Goal: Contribute content: Contribute content

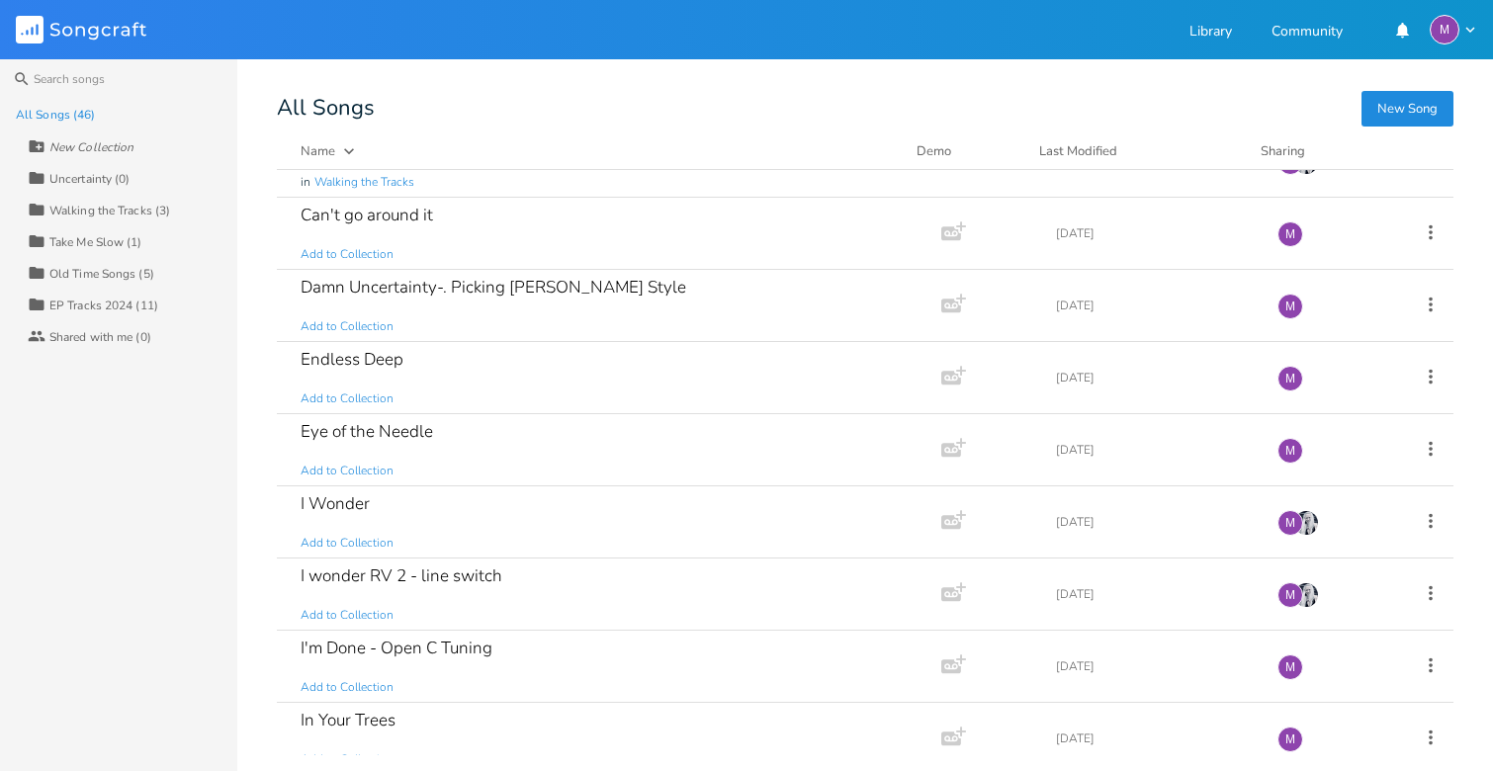
scroll to position [1558, 0]
click at [441, 364] on div "Endless Deep Add to Collection" at bounding box center [605, 379] width 609 height 71
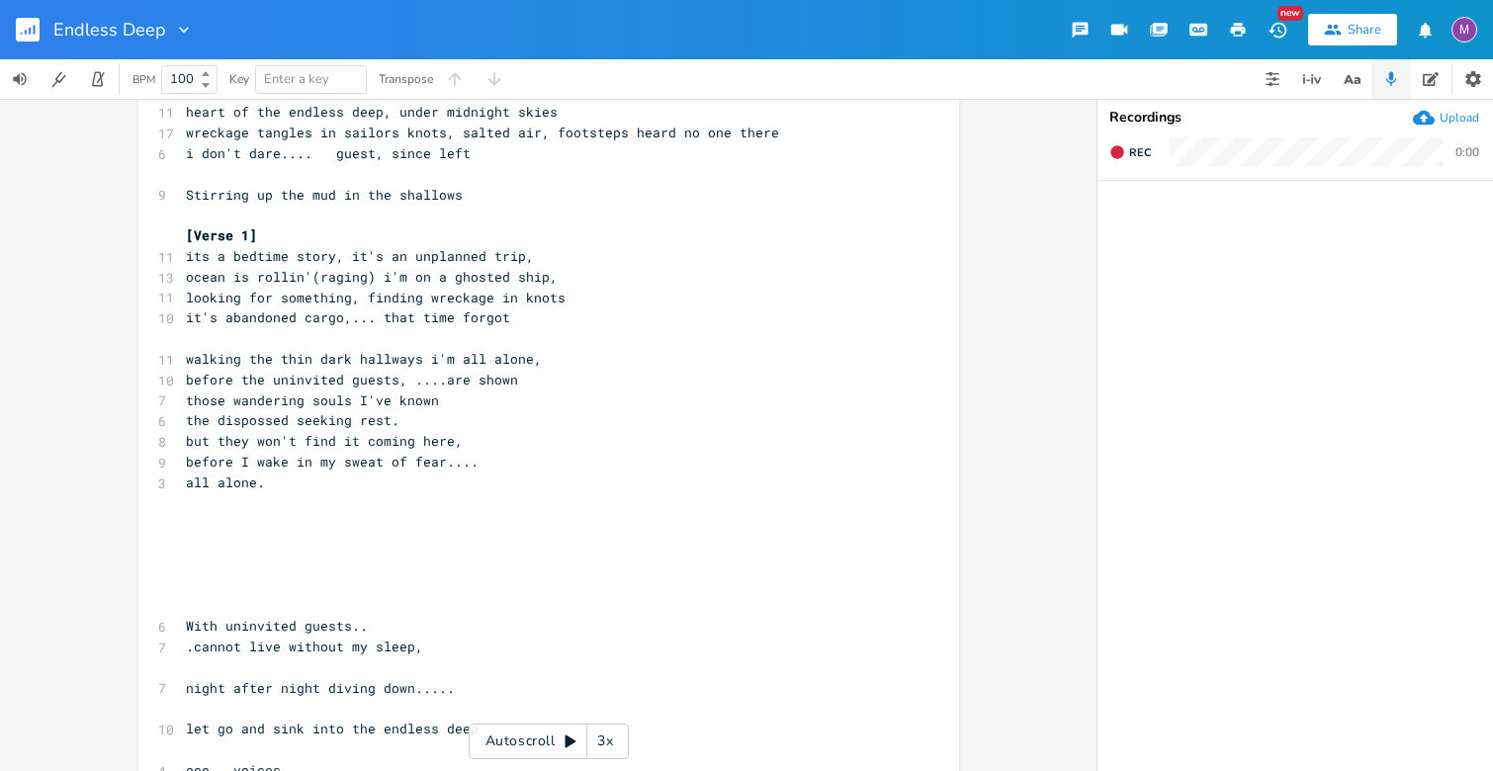
scroll to position [211, 0]
click at [308, 361] on span "walking the thin dark hallways i'm all alone," at bounding box center [364, 357] width 356 height 18
click at [340, 361] on span "walking dark hallways i'm all alone," at bounding box center [328, 357] width 285 height 18
type textarea ","
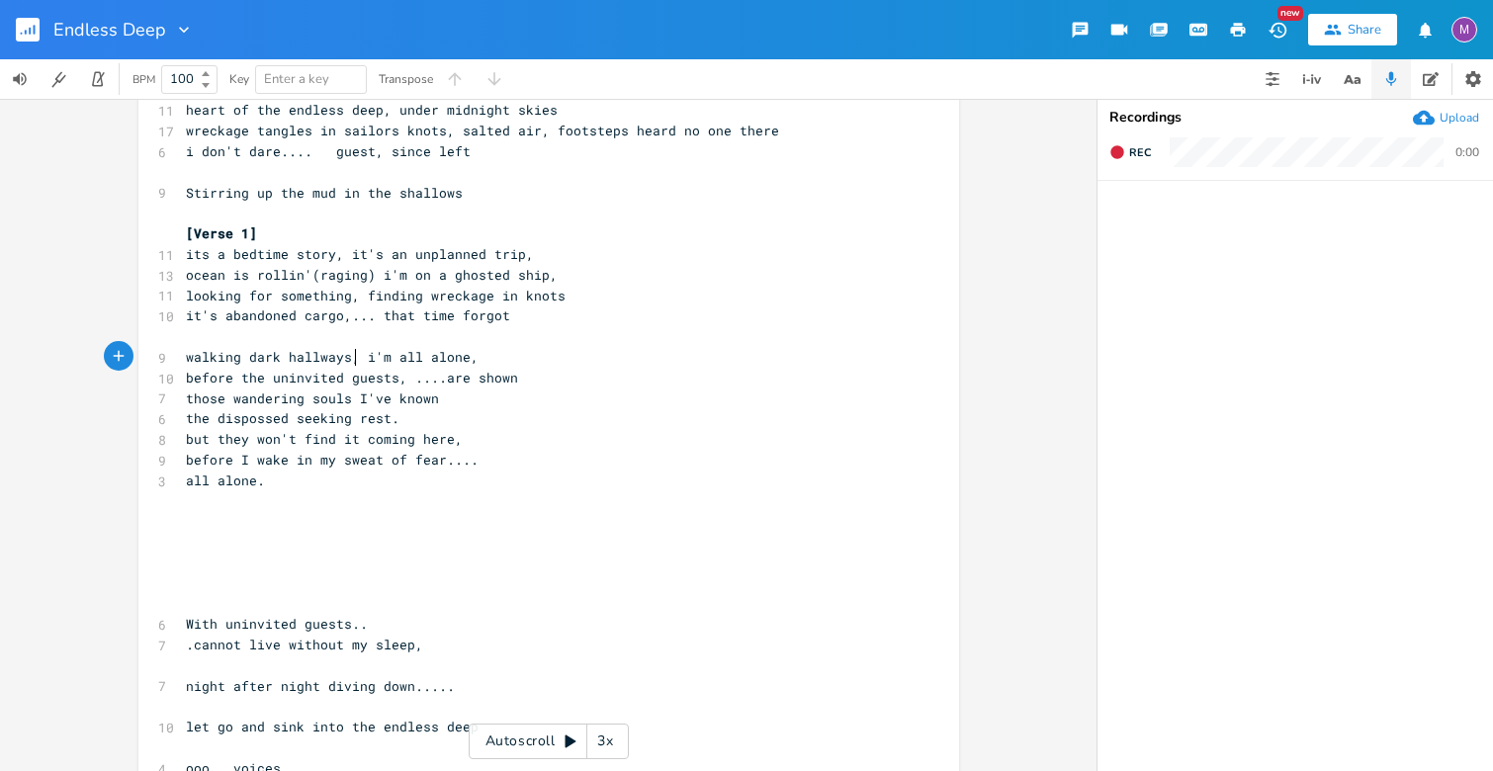
click at [267, 379] on span "before the uninvited guests, ....are shown" at bounding box center [352, 378] width 332 height 18
click at [237, 381] on span "before the uninvited guests, ....are shown" at bounding box center [352, 378] width 332 height 18
click at [209, 377] on span "the uninvited guests, ....are shown" at bounding box center [324, 378] width 277 height 18
click at [382, 375] on span "uninvited guests, ....are shown" at bounding box center [308, 378] width 245 height 18
click at [372, 383] on span "uninvited guests, ....are shown" at bounding box center [308, 378] width 245 height 18
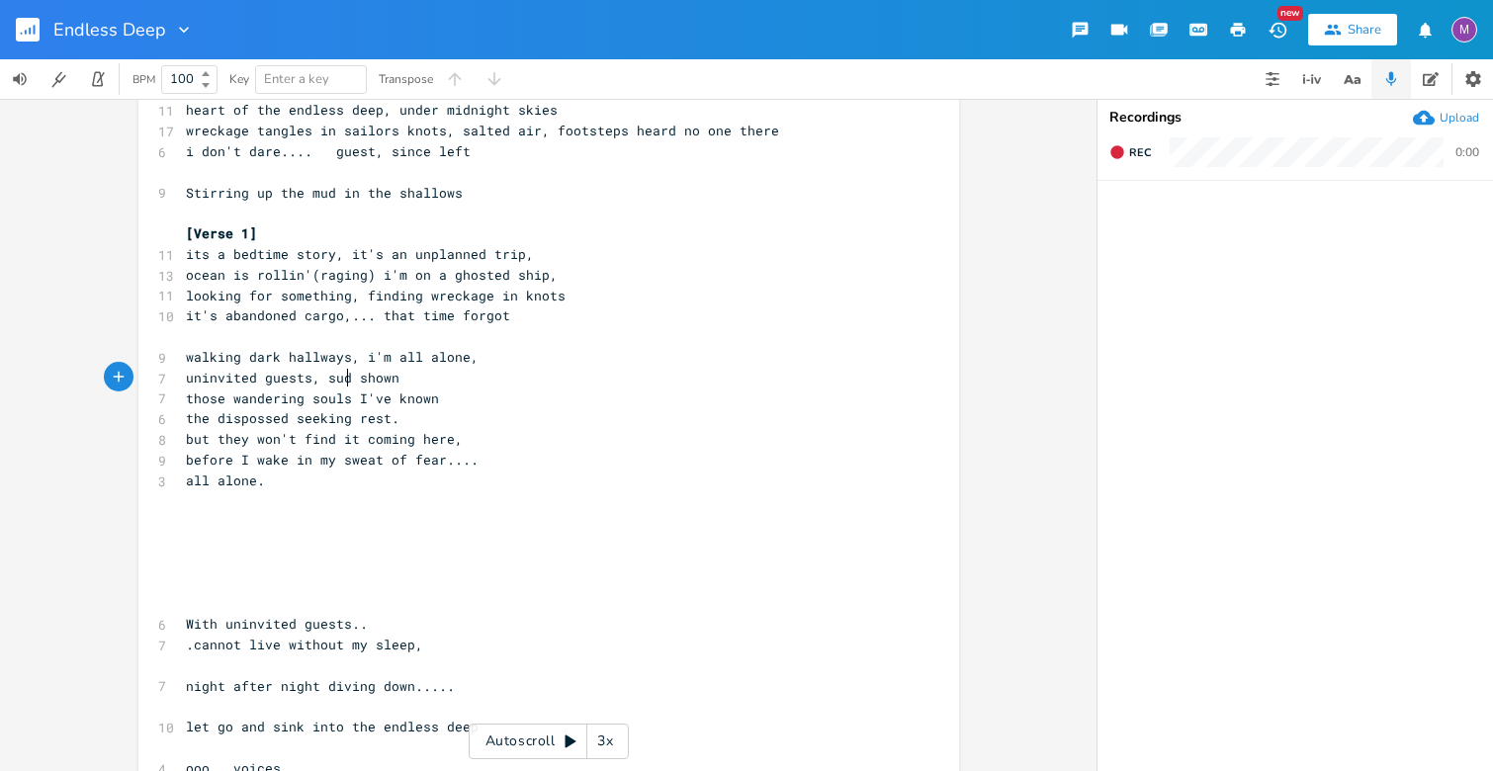
type textarea "sude"
type textarea "denly"
click at [431, 381] on pre "uninvited guests, suddenly shown" at bounding box center [539, 378] width 714 height 21
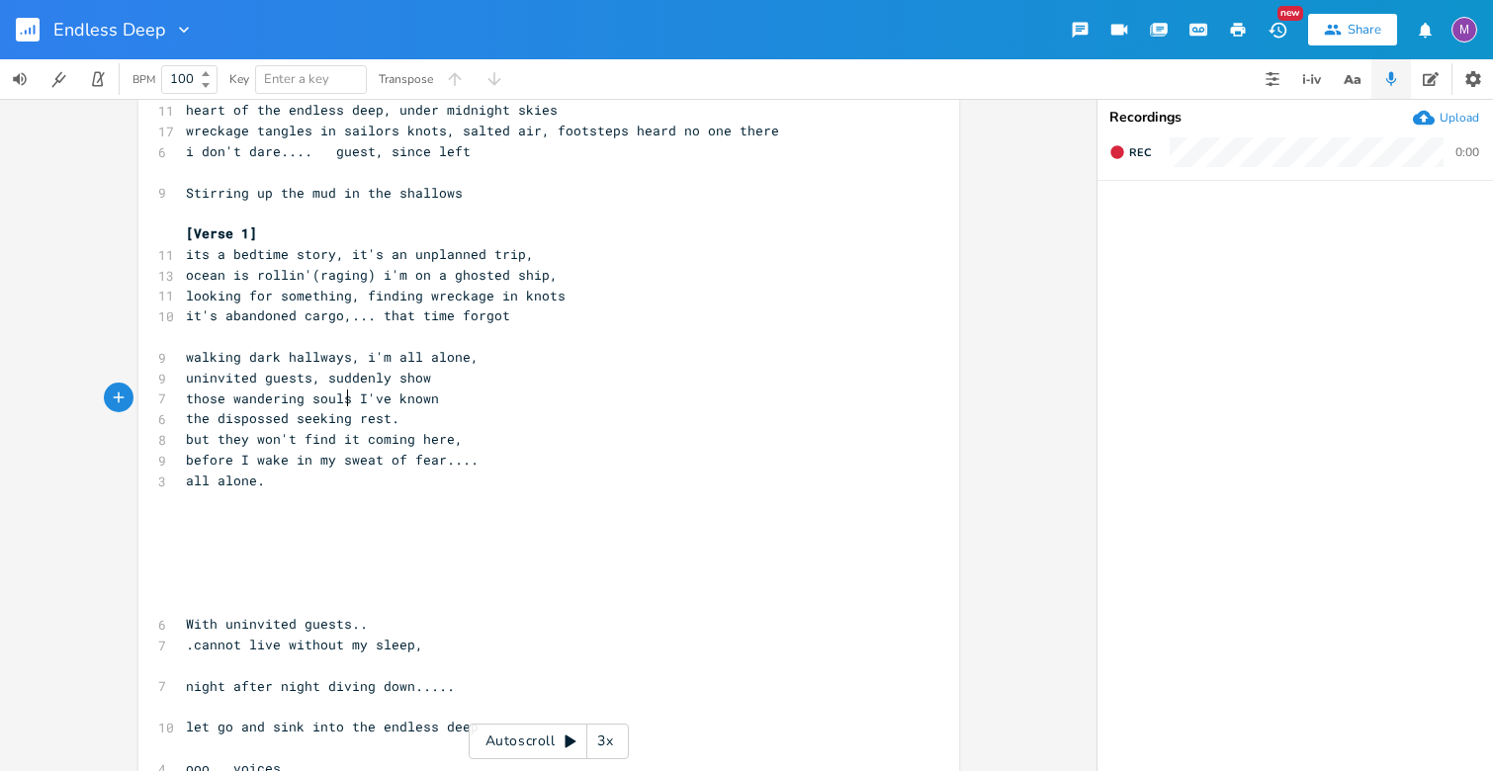
click at [341, 401] on span "those wandering souls I've known" at bounding box center [312, 399] width 253 height 18
type textarea ","
click at [392, 398] on span "those wandering souls, I've known" at bounding box center [316, 399] width 261 height 18
type textarea "so many I've"
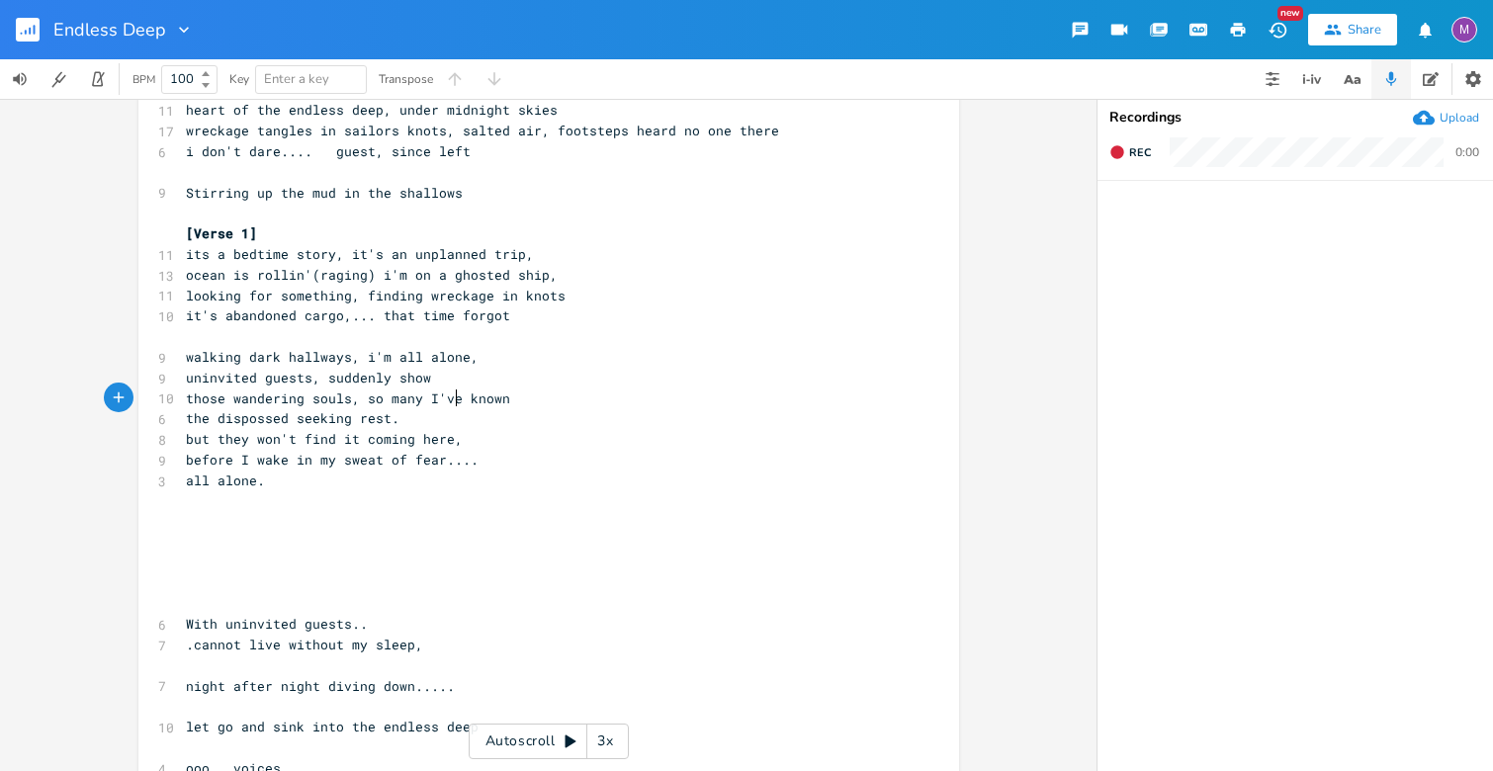
scroll to position [0, 71]
click at [186, 446] on span "but they won't find it coming here," at bounding box center [324, 439] width 277 height 18
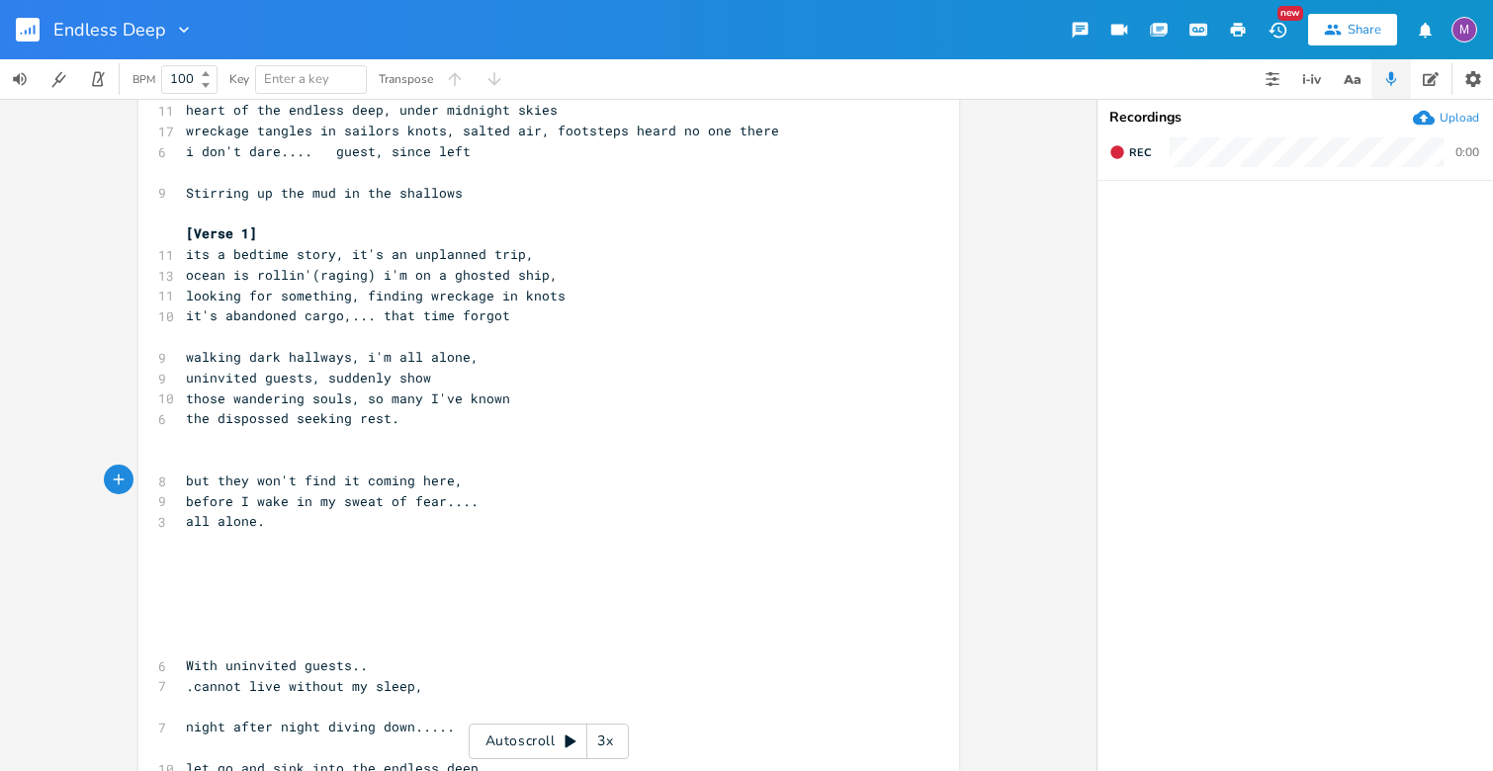
click at [381, 399] on span "those wandering souls, so many I've known" at bounding box center [348, 399] width 324 height 18
click at [411, 403] on span "those wandering souls, so many I've known" at bounding box center [348, 399] width 324 height 18
type textarea "each one"
click at [283, 416] on span "the dispossed seeking rest." at bounding box center [293, 418] width 214 height 18
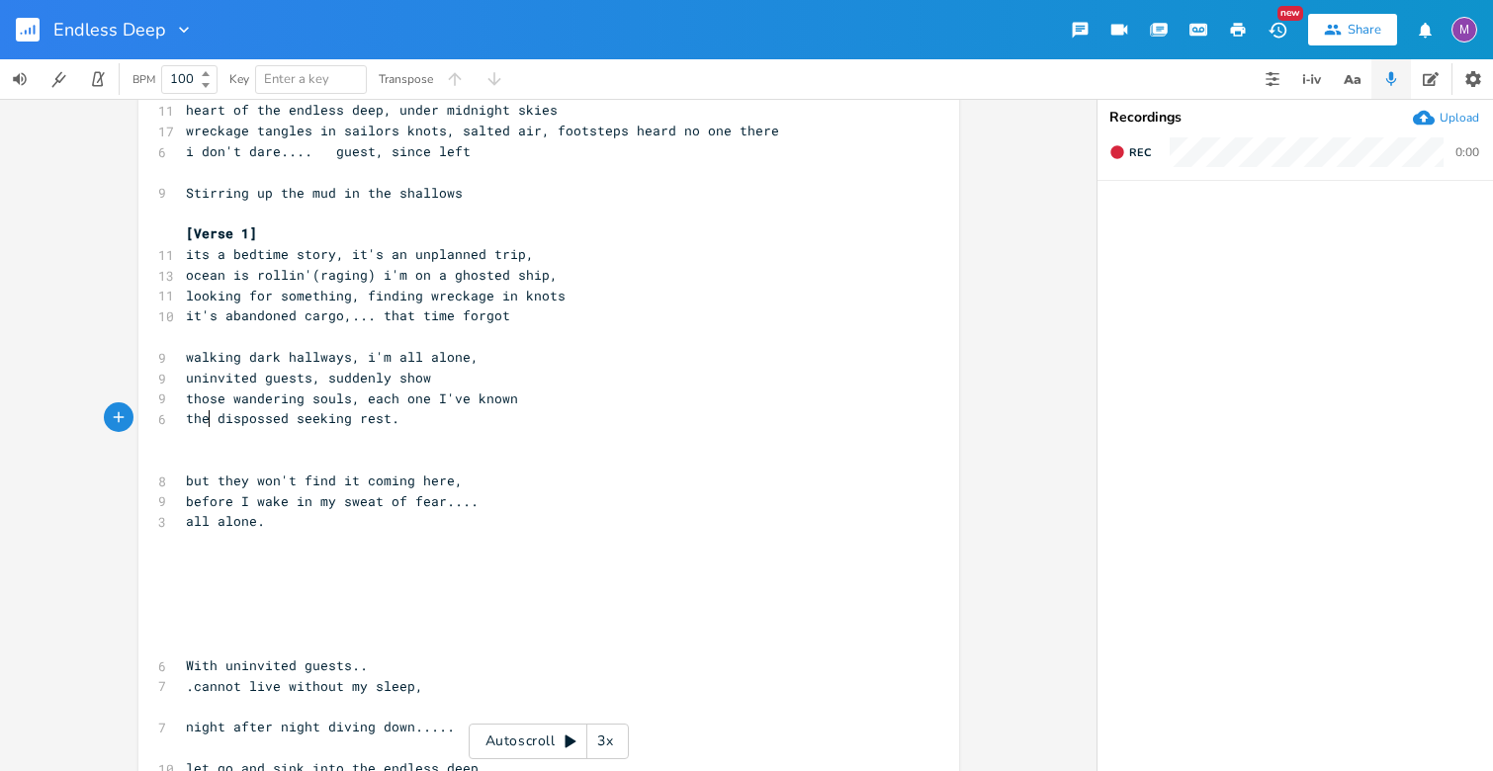
click at [202, 416] on span "the dispossed seeking rest." at bounding box center [293, 418] width 214 height 18
type textarea "now"
click at [402, 424] on pre "now dispossed seeking rest." at bounding box center [539, 418] width 714 height 21
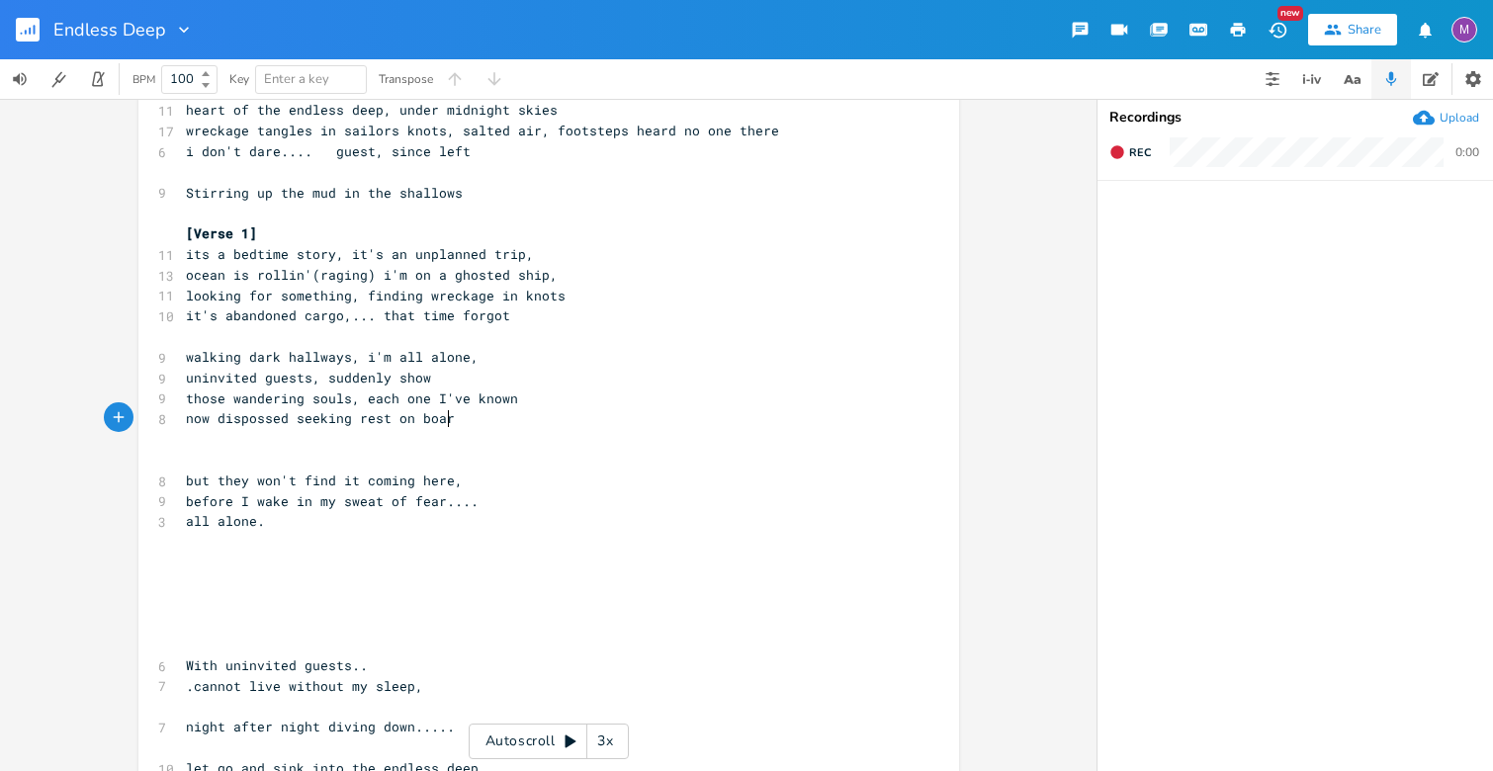
type textarea "on board"
click at [402, 423] on span "now dispossed seeking rest on board" at bounding box center [324, 418] width 277 height 18
click at [619, 562] on pre "​" at bounding box center [539, 563] width 714 height 21
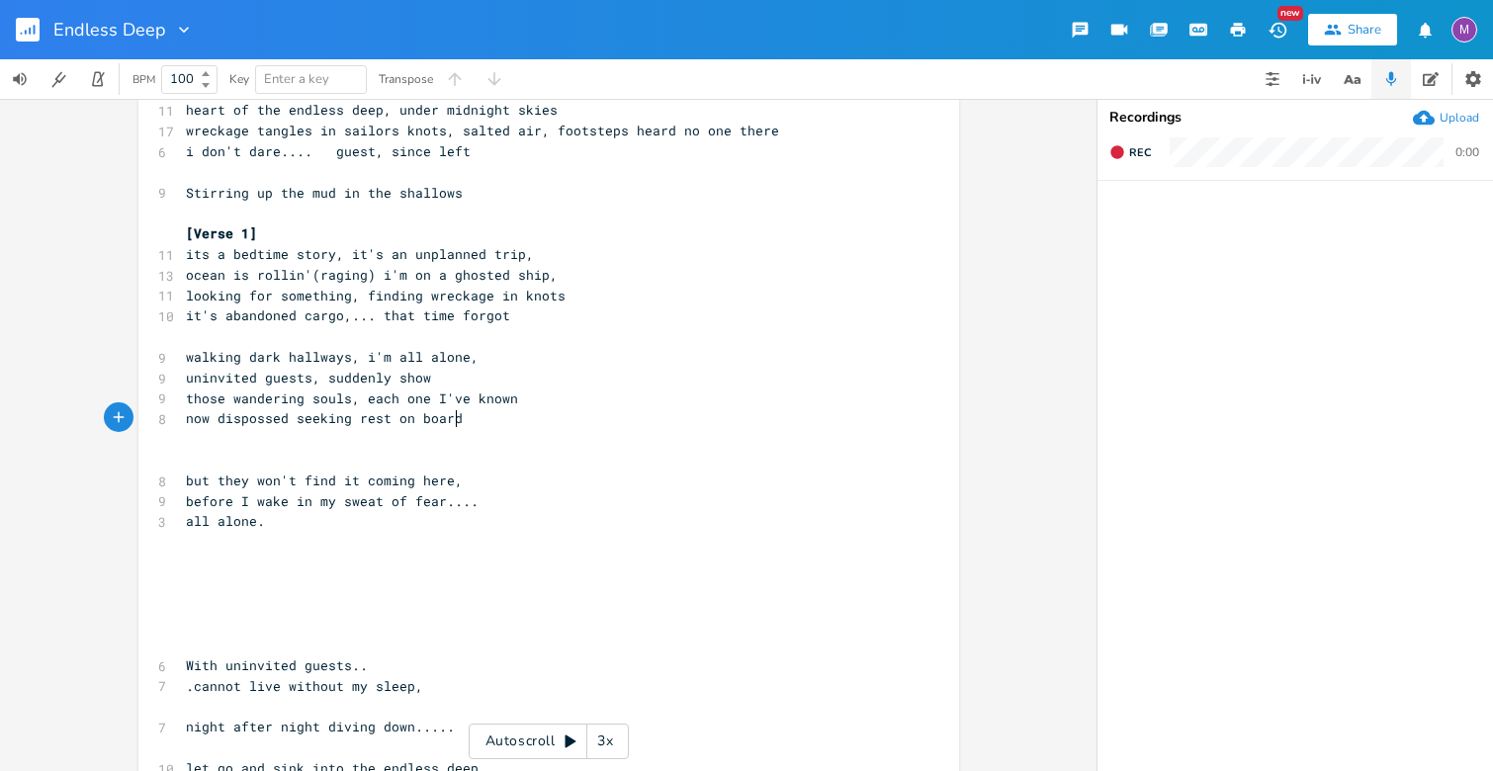
click at [463, 424] on pre "now dispossed seeking rest on board" at bounding box center [539, 418] width 714 height 21
type textarea "remindin"
type textarea "g me, of the eve"
type textarea "il they'"
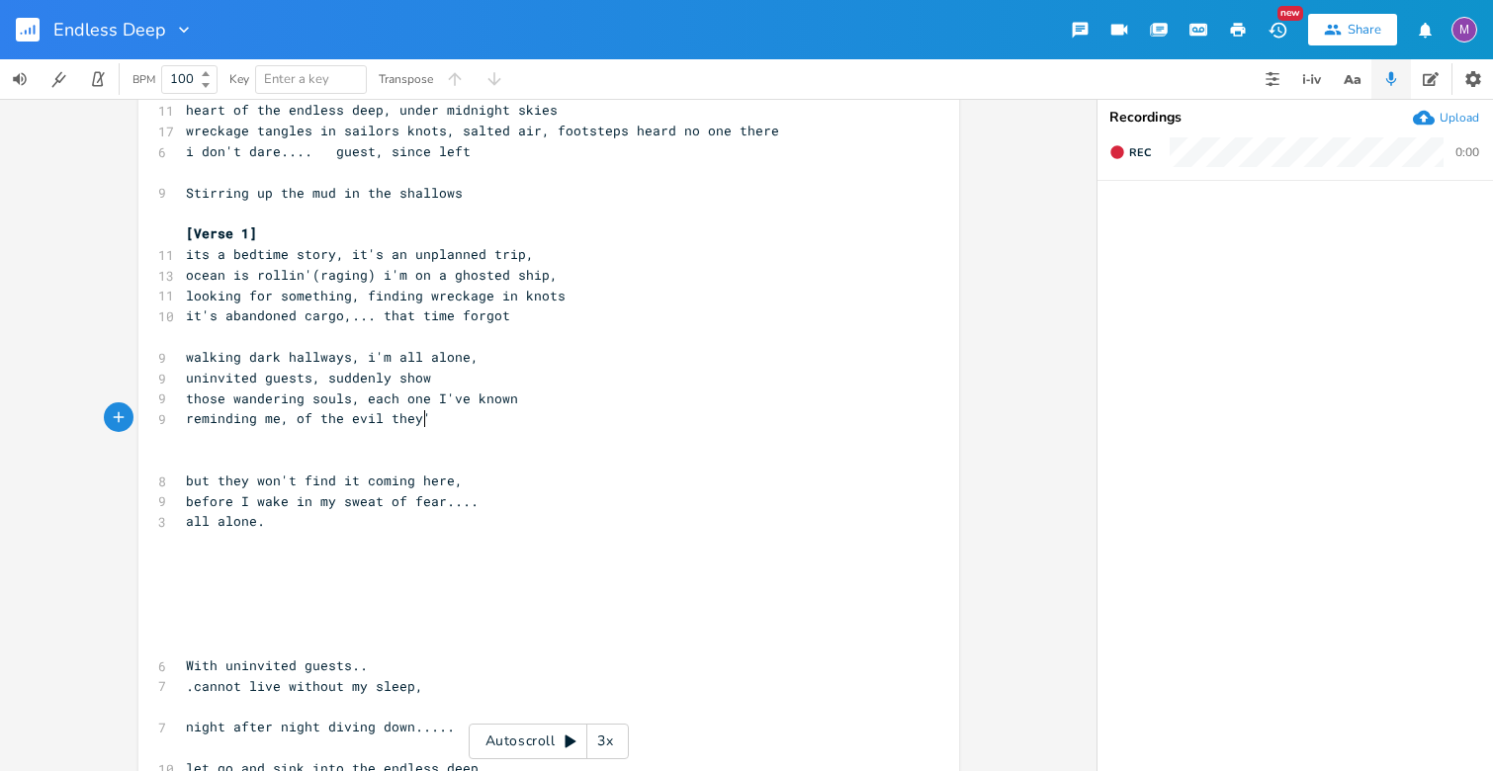
scroll to position [0, 37]
type textarea "y've w"
type textarea "sown"
click at [584, 543] on pre "​" at bounding box center [539, 542] width 714 height 21
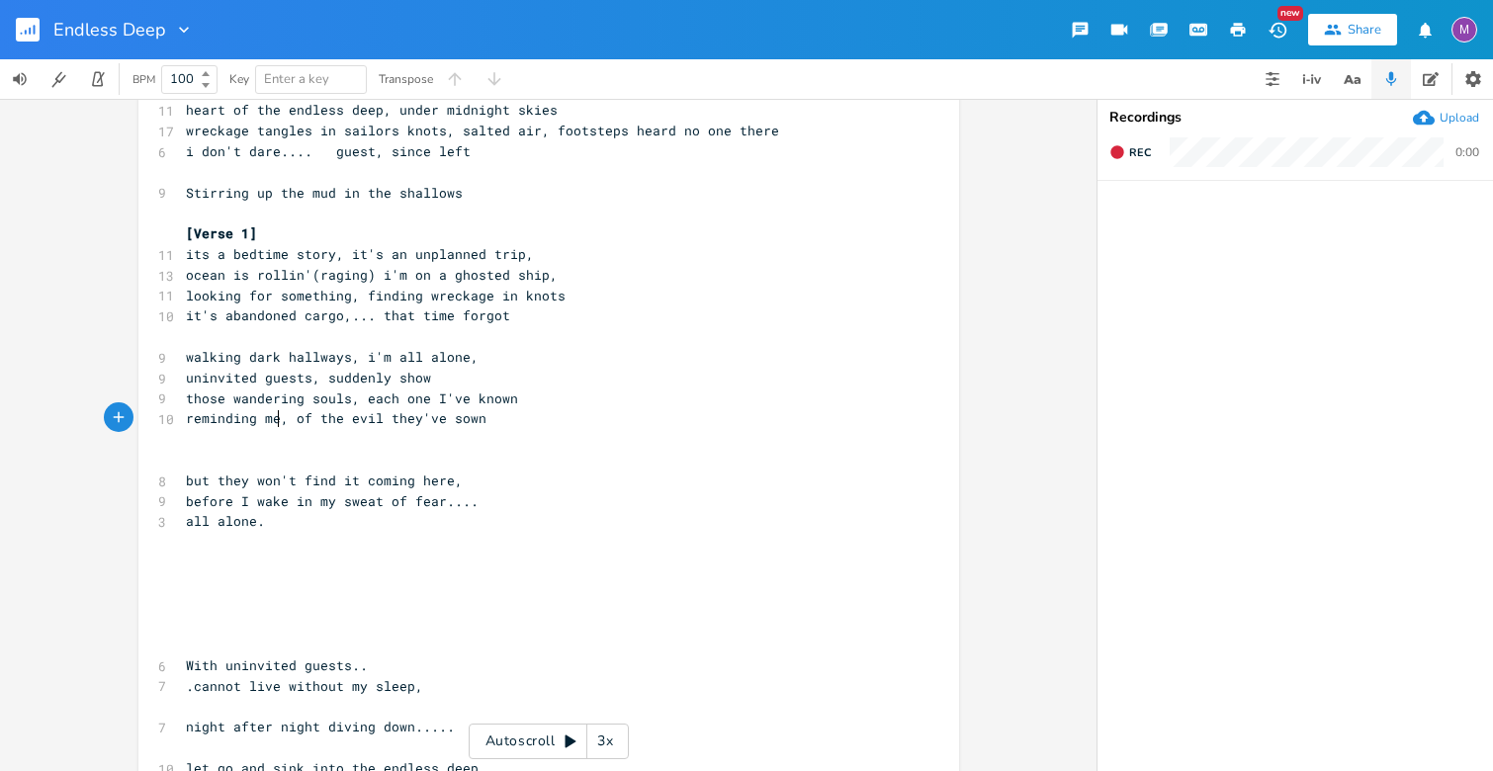
click at [270, 422] on span "reminding me, of the evil they've sown" at bounding box center [336, 418] width 301 height 18
click at [496, 424] on pre "reminding me, of the evil they've sown" at bounding box center [539, 418] width 714 height 21
type textarea "bringing fear,"
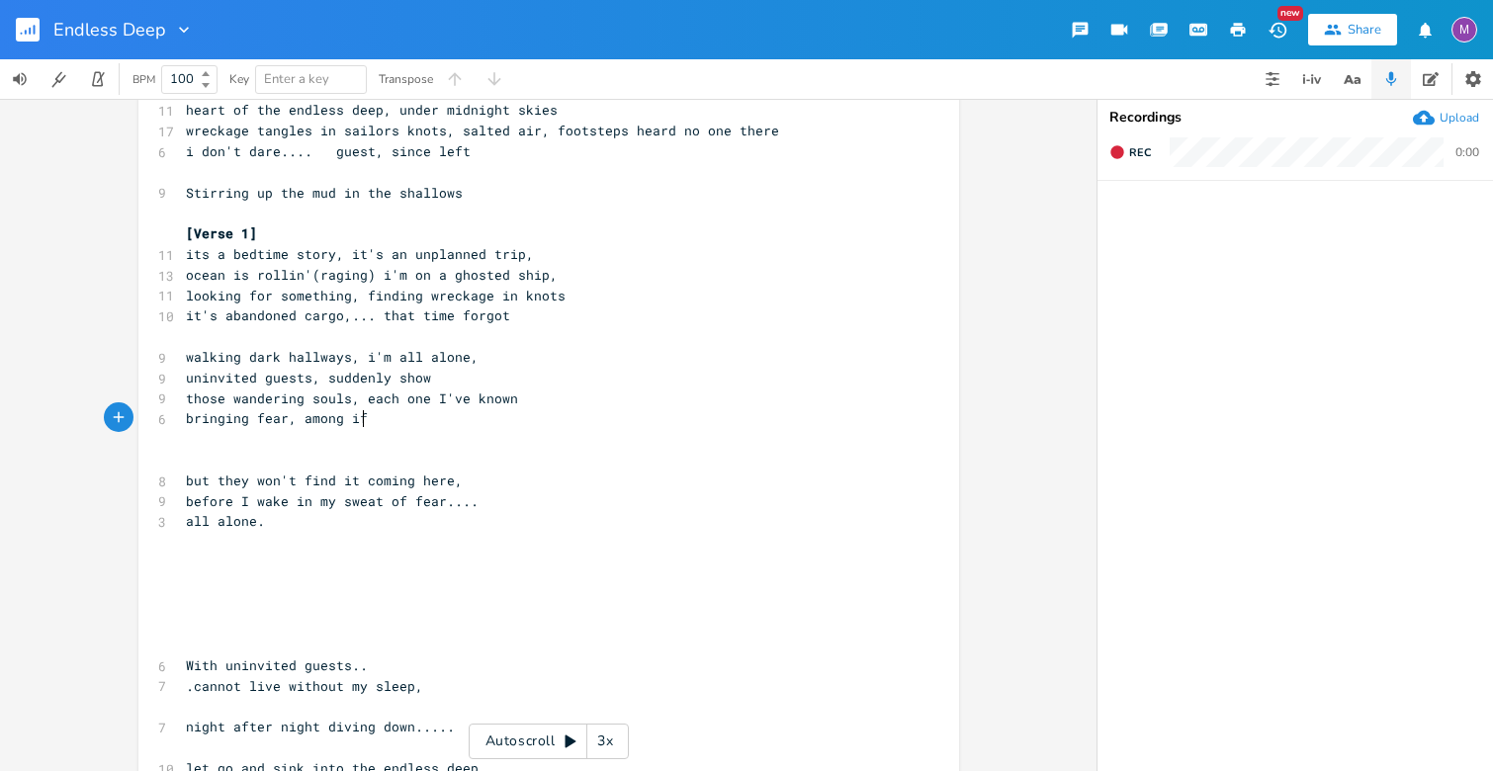
type textarea "among ife"
click at [510, 403] on pre "those wandering souls, each one I've known" at bounding box center [539, 399] width 714 height 21
type textarea "I a"
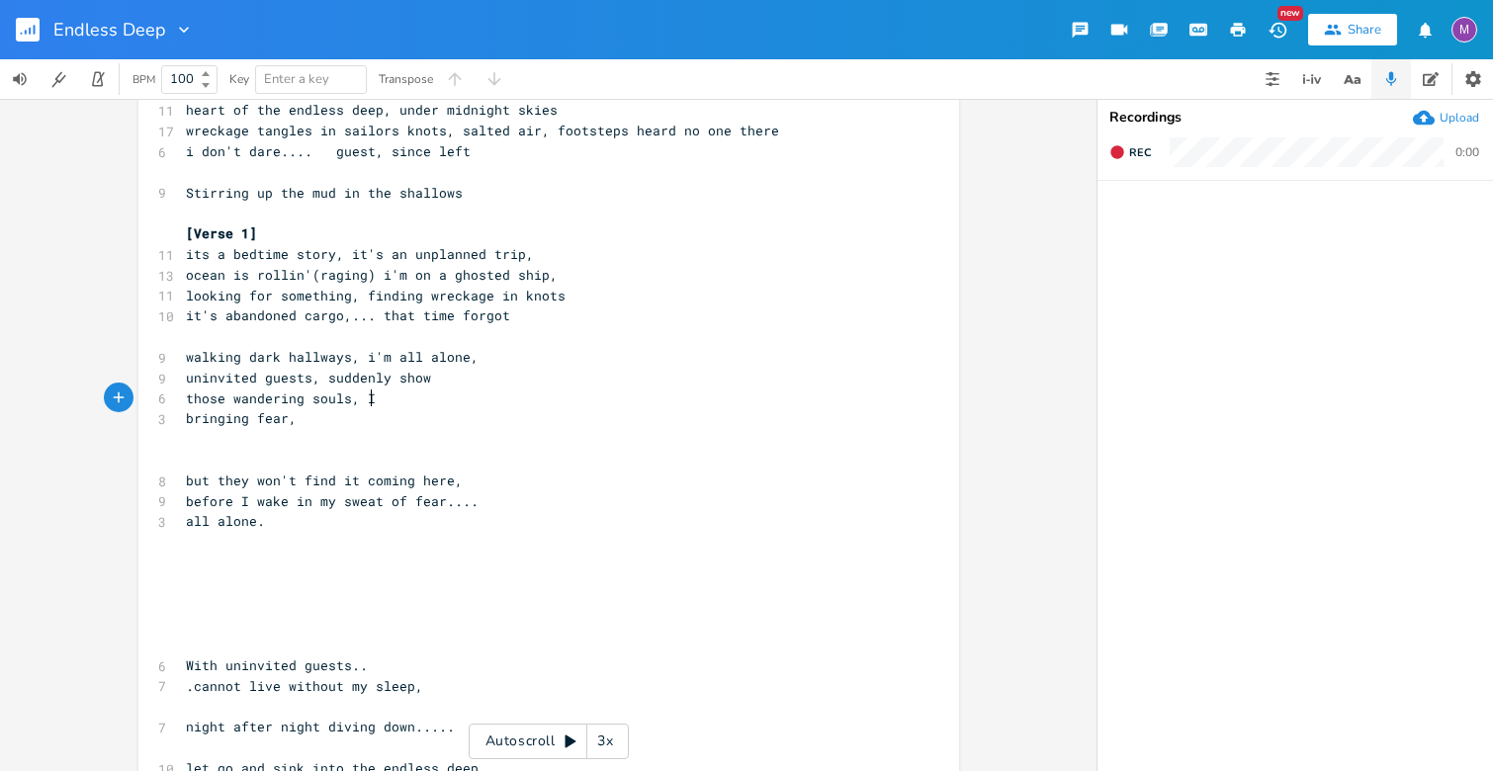
scroll to position [0, 2]
type textarea "r"
type textarea "i remenb"
type textarea "b"
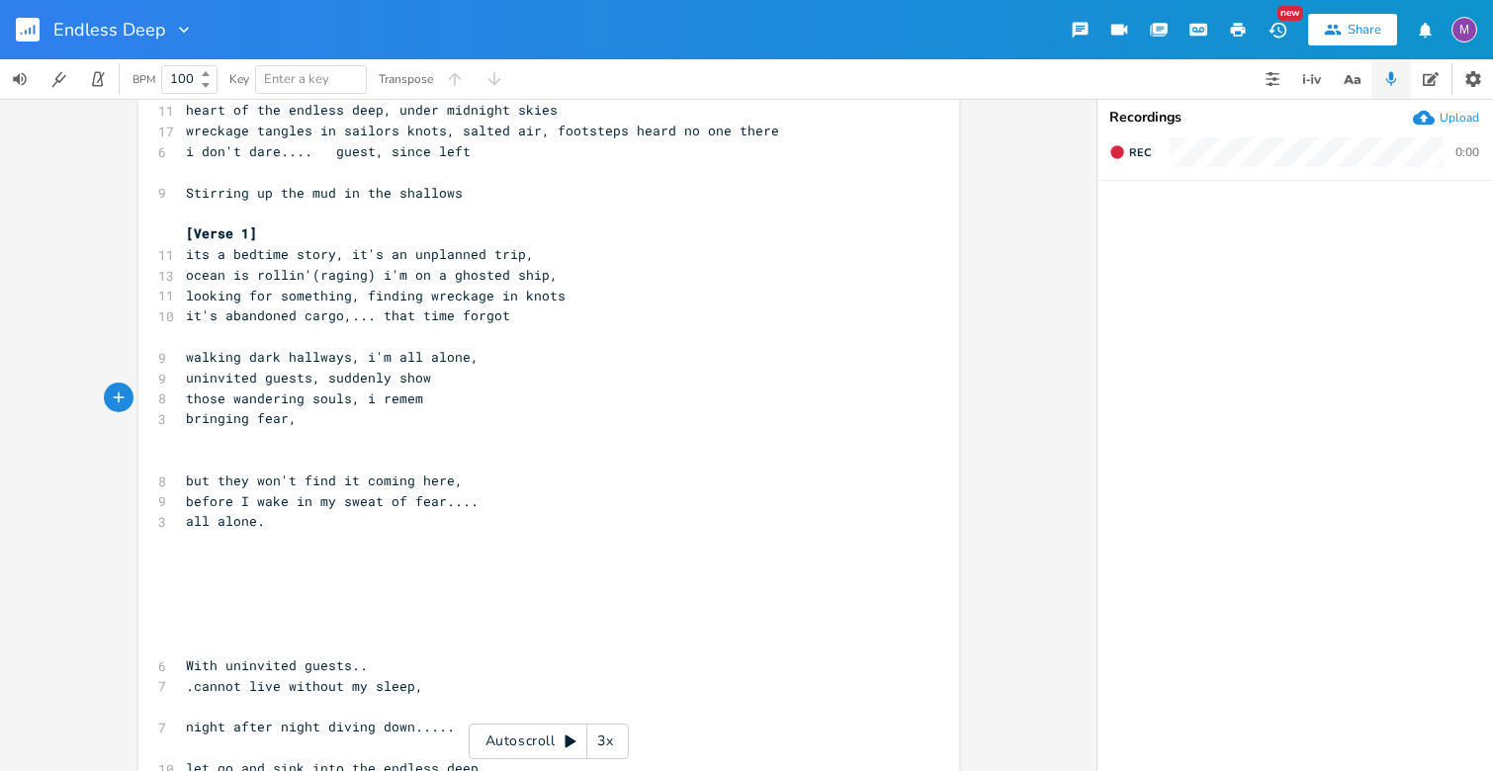
type textarea "mb"
type textarea "I know them all"
click at [305, 414] on pre "bringing fear," at bounding box center [539, 418] width 714 height 21
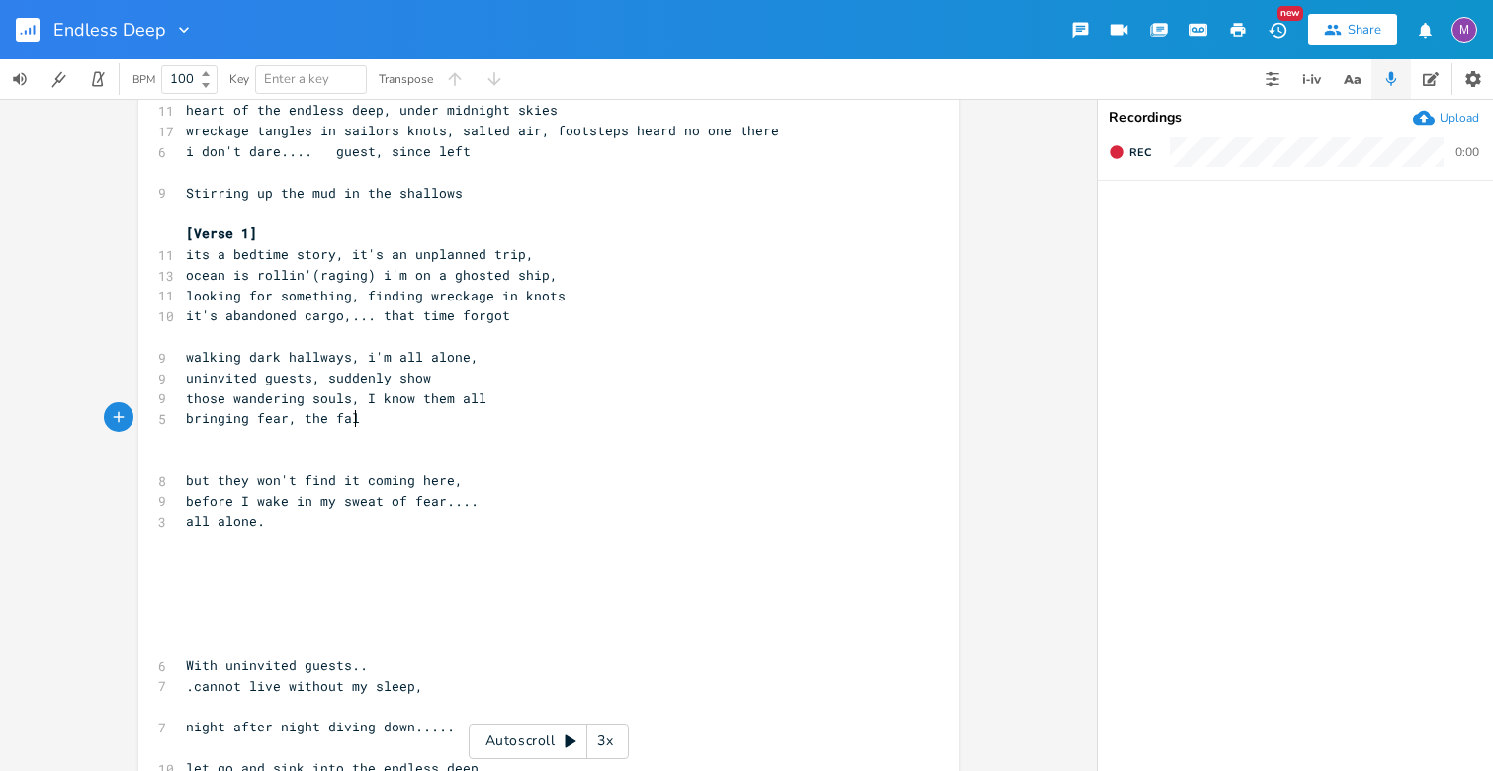
type textarea "the fall"
click at [290, 420] on span "bringing fear, the fall" at bounding box center [277, 418] width 182 height 18
type textarea "bring"
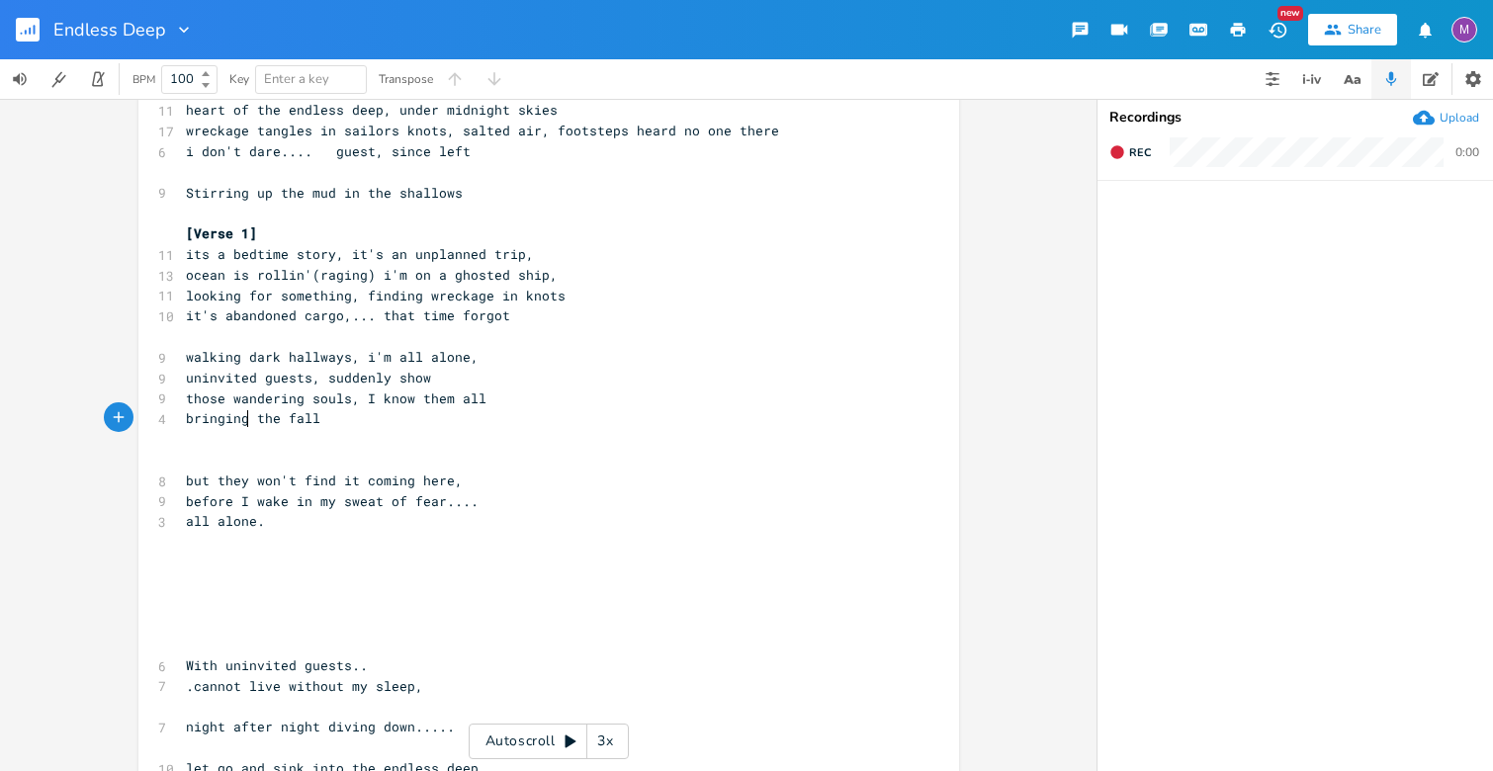
scroll to position [0, 20]
type textarea "ing fear to"
type textarea "to"
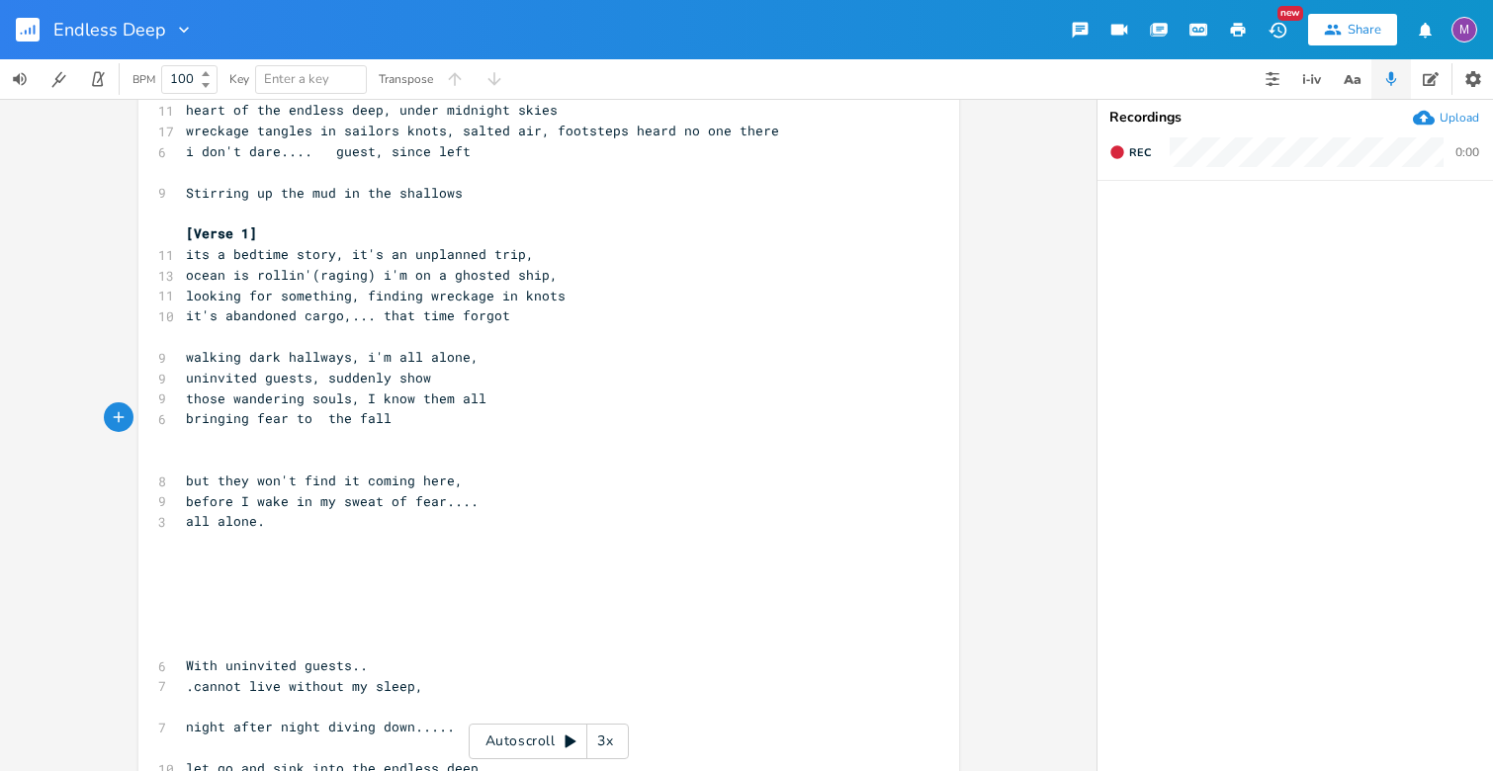
click at [346, 419] on span "bringing fear to the fall" at bounding box center [289, 418] width 206 height 18
type textarea ", t"
type textarea "and I feel"
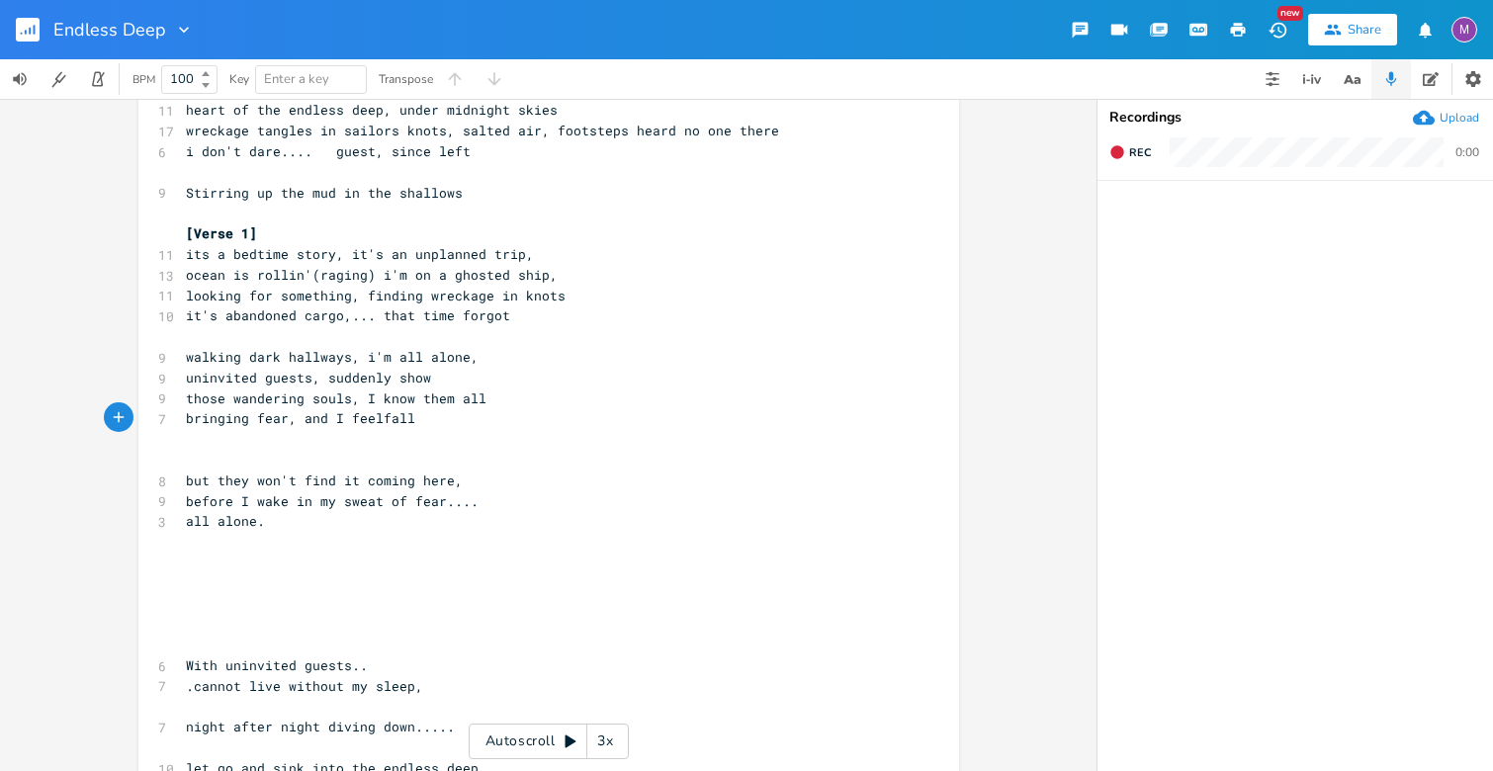
scroll to position [0, 59]
click at [329, 415] on pre "bringing fear, fall" at bounding box center [539, 418] width 714 height 21
type textarea ", in my"
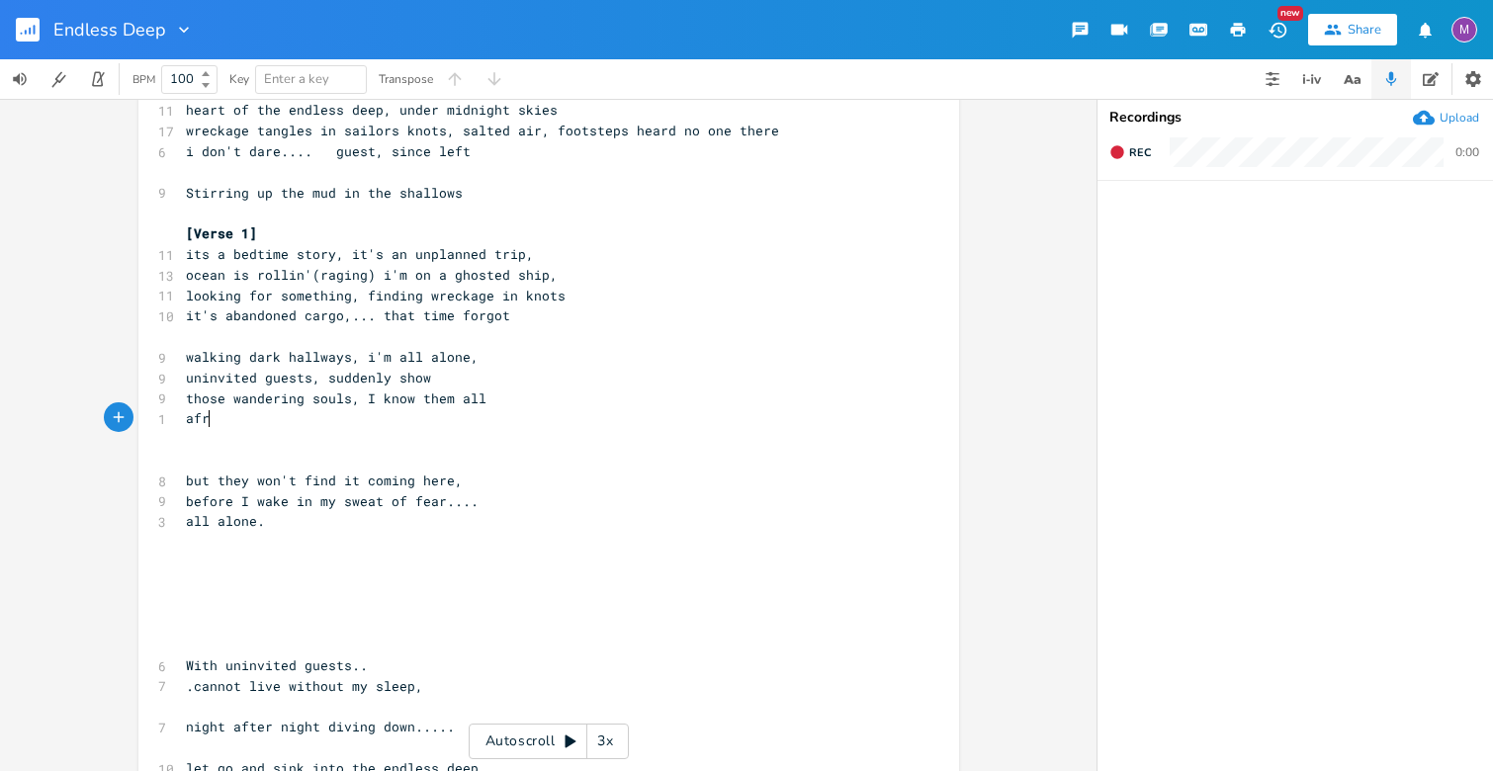
type textarea "afrai"
type textarea "and I am tossed, in a viol"
type textarea "into the violent squall"
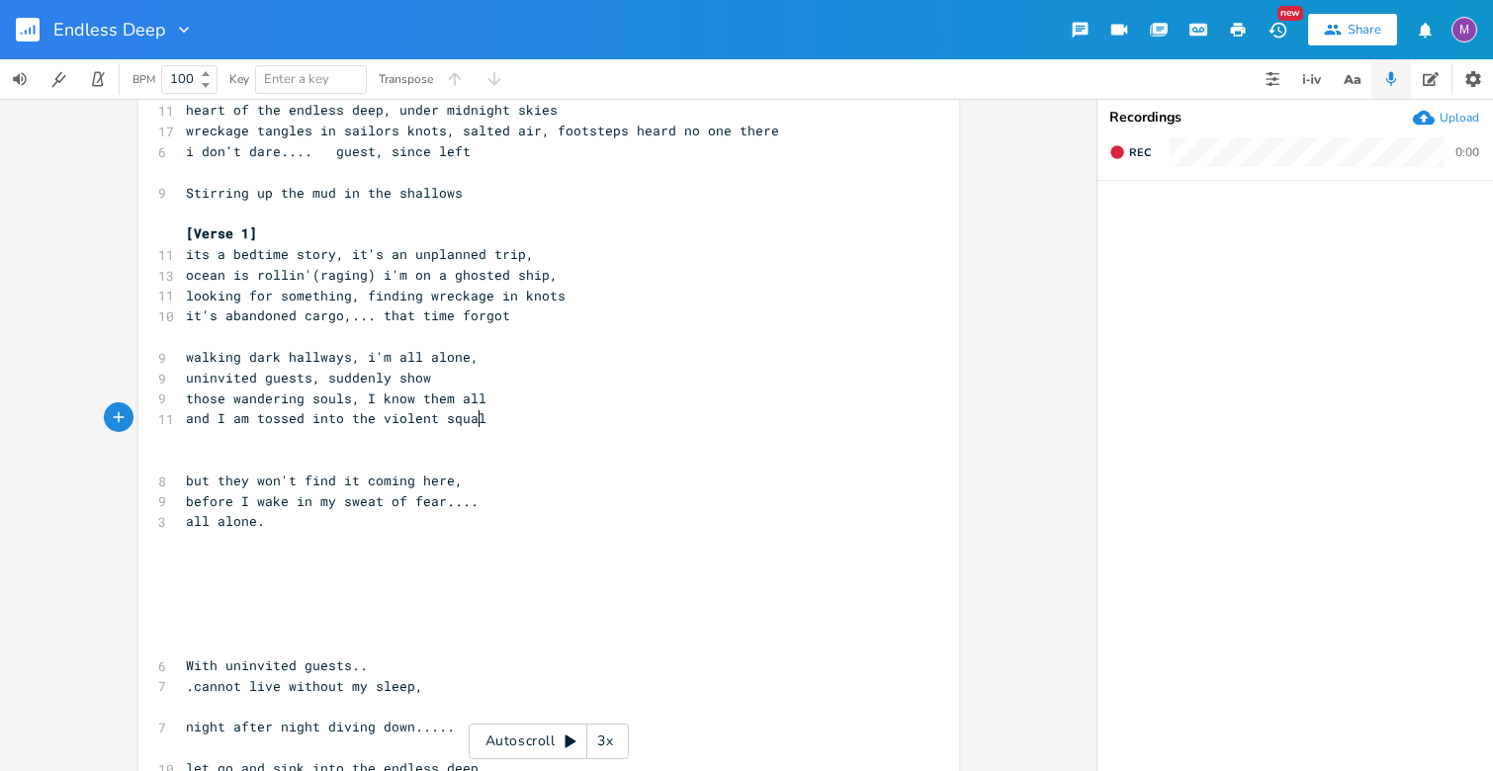
scroll to position [0, 130]
click at [426, 418] on span "and I am tossed into the violent squall" at bounding box center [340, 418] width 308 height 18
type textarea "blown"
type textarea "swept up, in fear,"
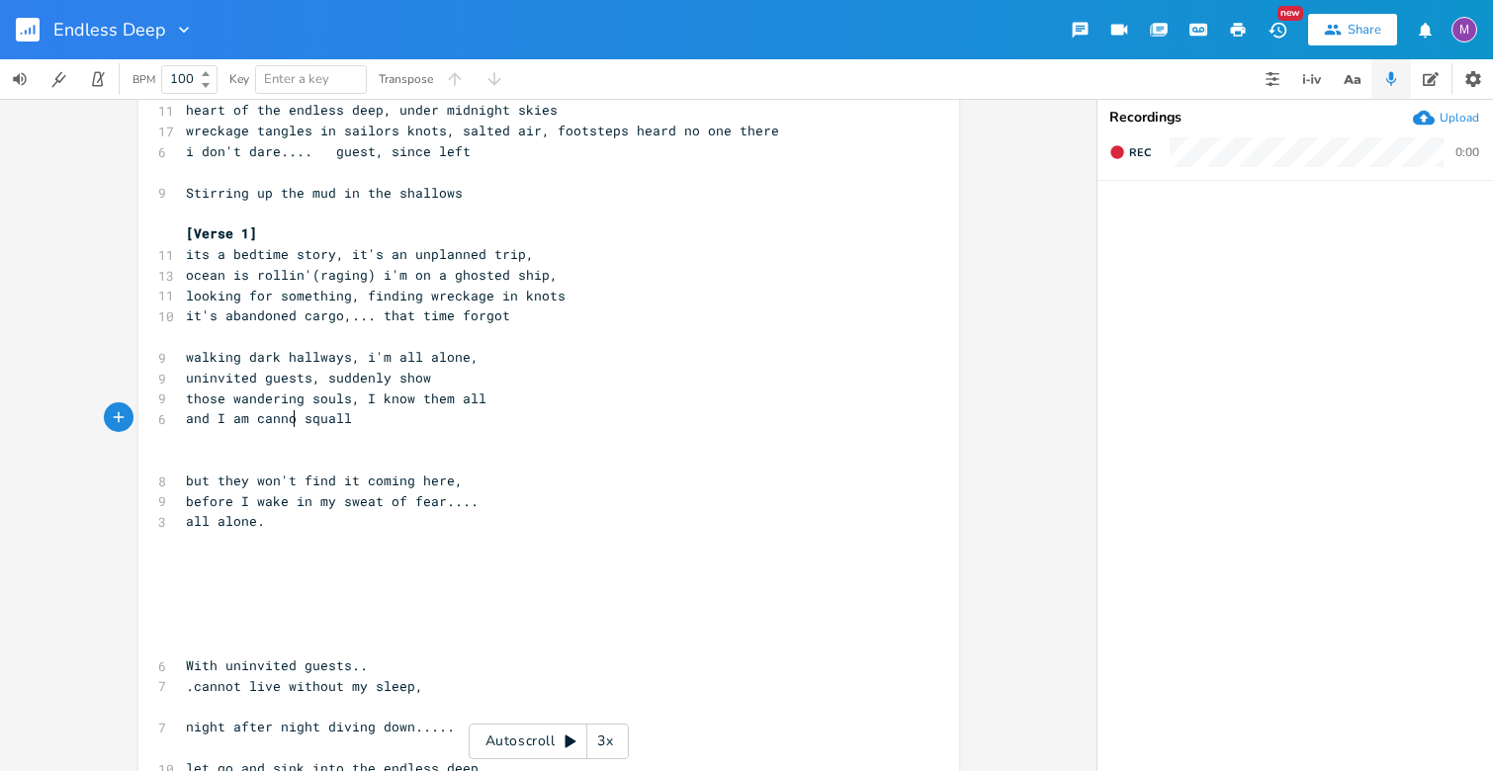
type textarea "cannot"
type textarea "i am haunted, in the"
type textarea "tossed, taken by the"
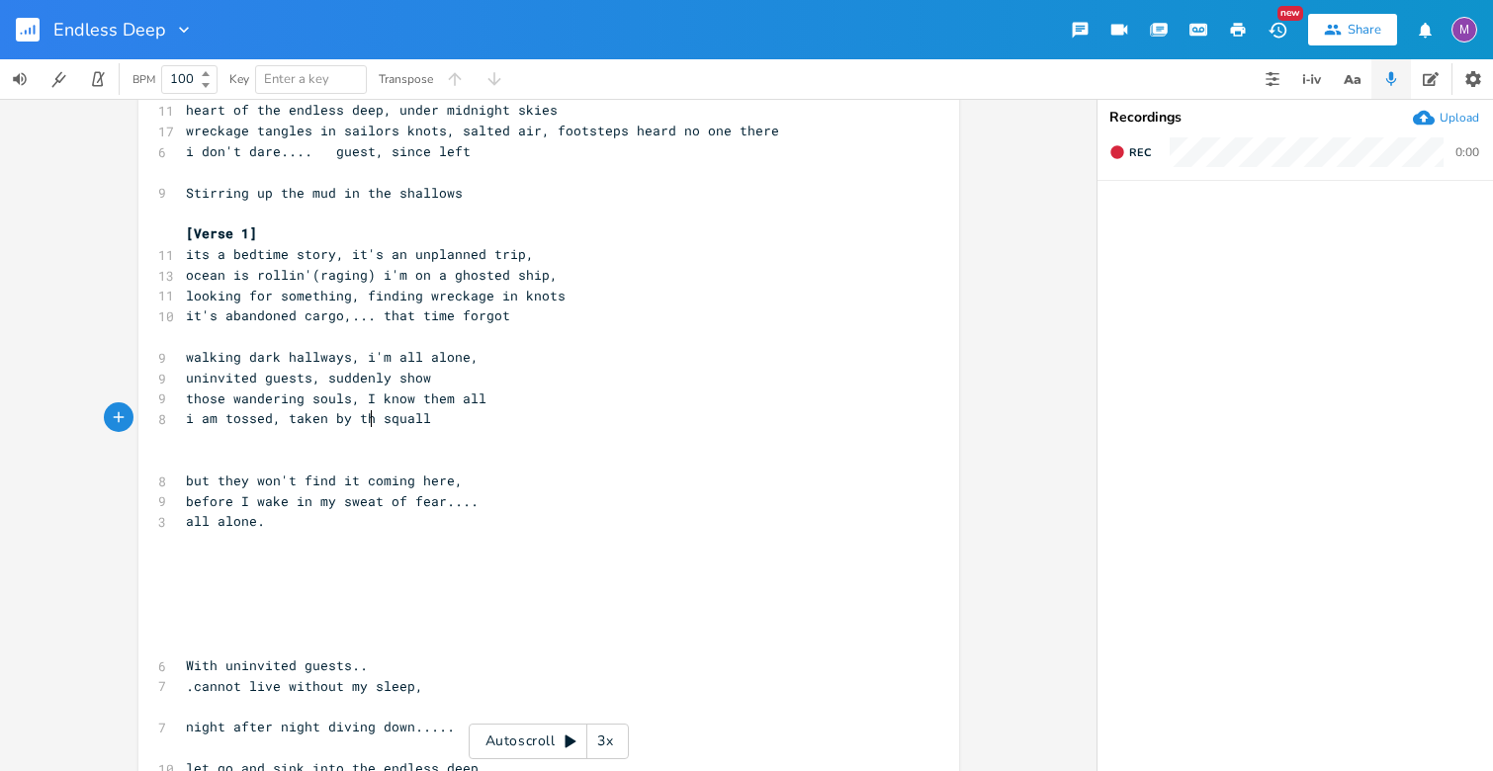
scroll to position [0, 117]
type textarea "blown"
type textarea "blown away, in the violent"
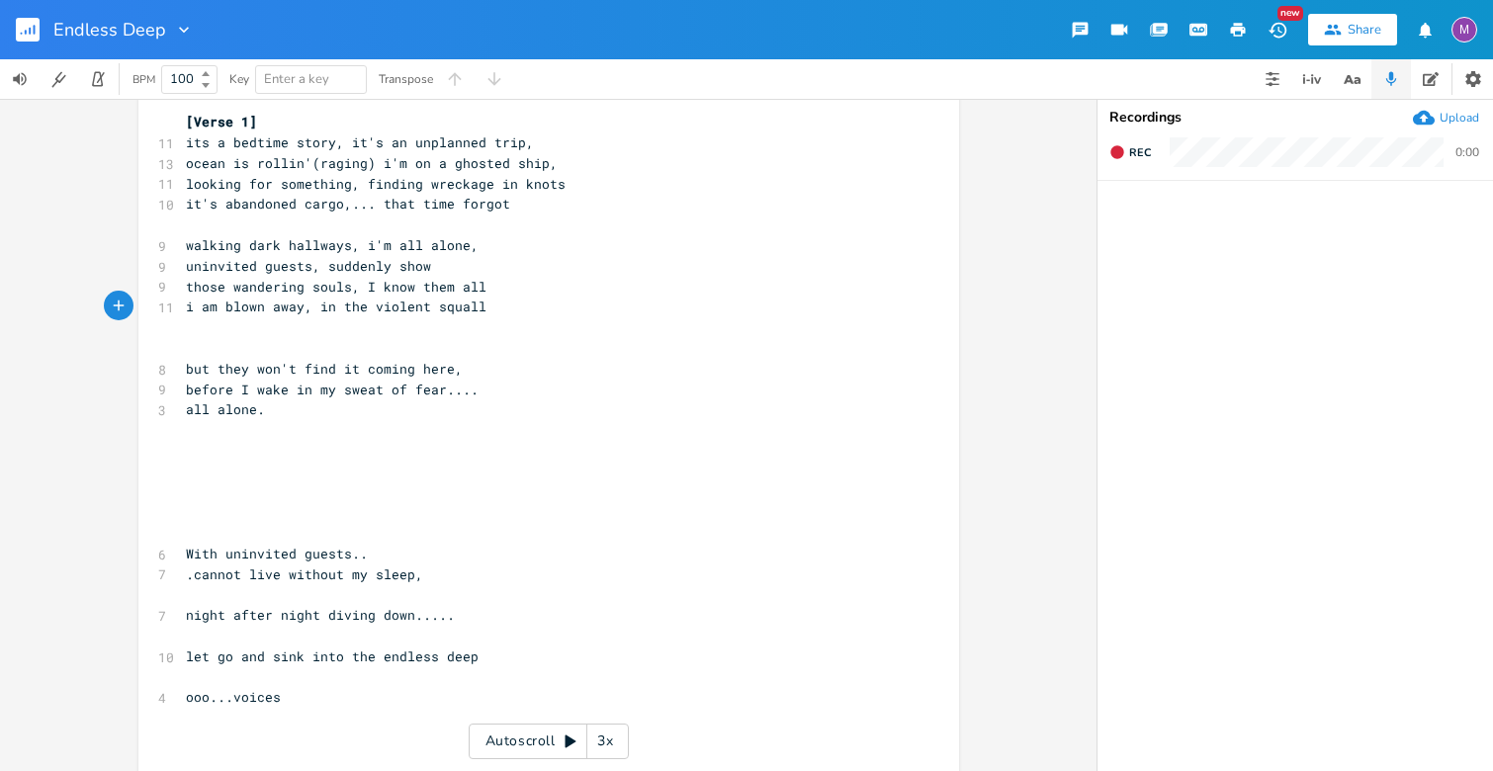
scroll to position [321, 0]
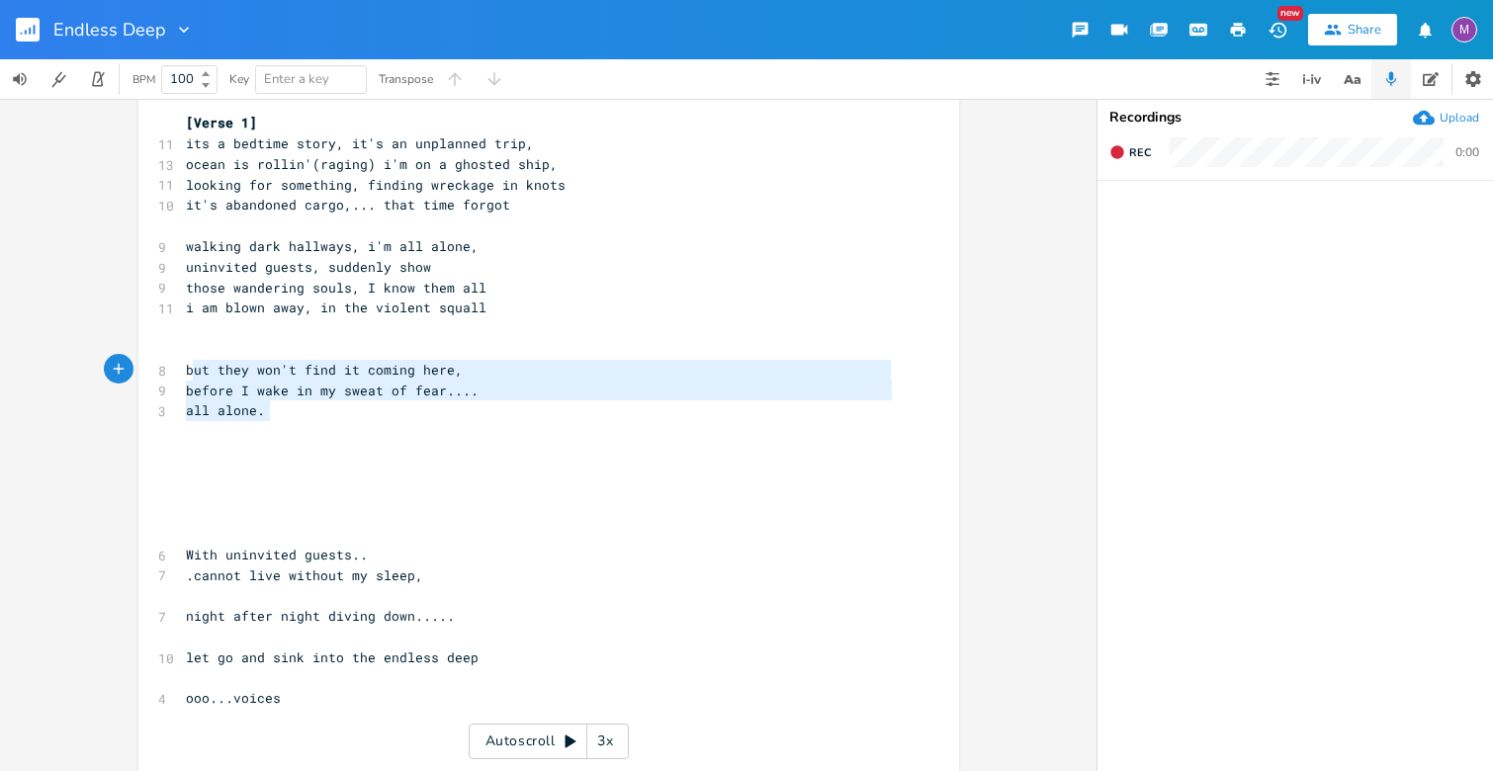
type textarea "but they won't find it coming here, before I wake in my sweat of fear.... all a…"
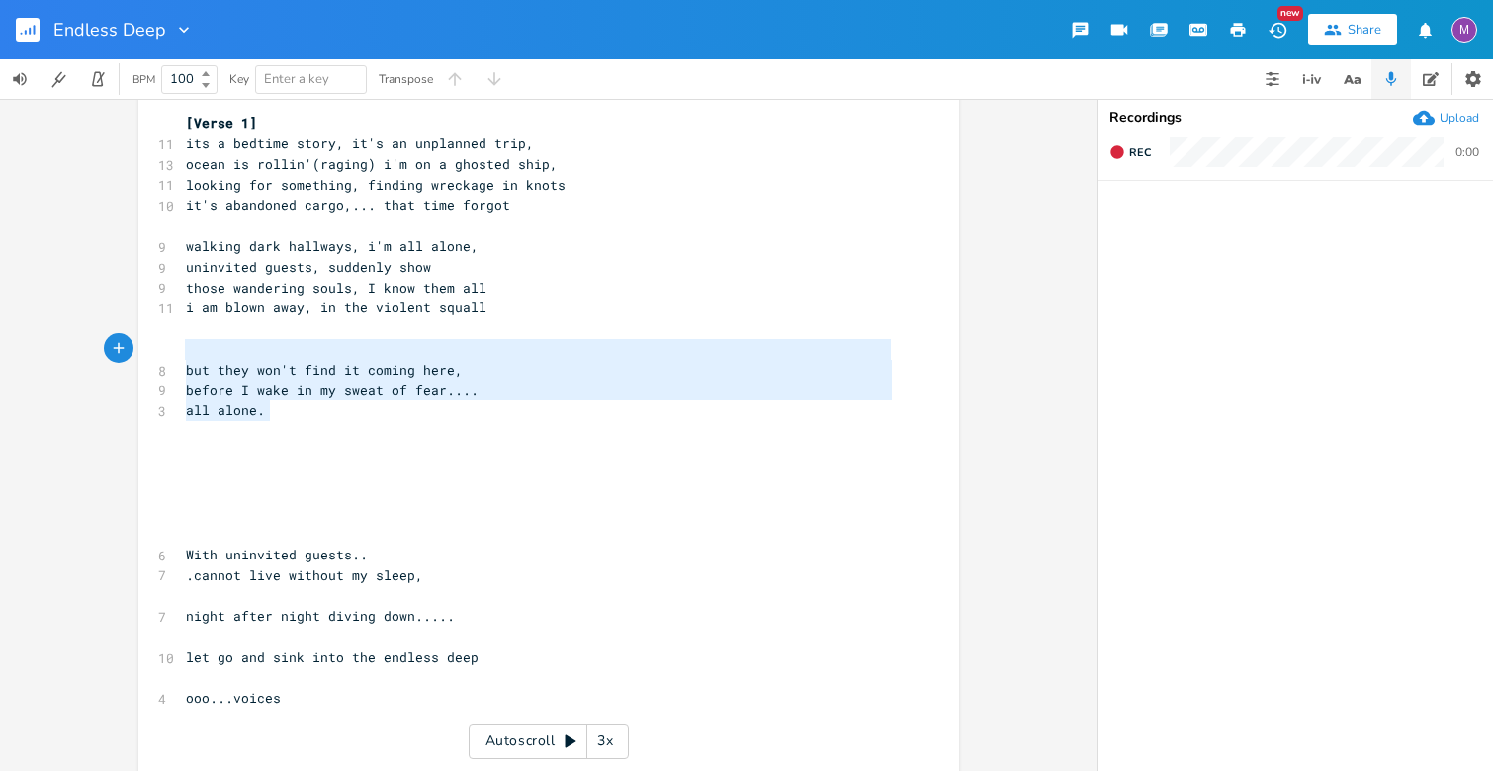
drag, startPoint x: 287, startPoint y: 419, endPoint x: 171, endPoint y: 359, distance: 130.5
click at [171, 359] on div "but they won't find it coming here, before I wake in my sweat of fear.... all a…" at bounding box center [548, 283] width 821 height 989
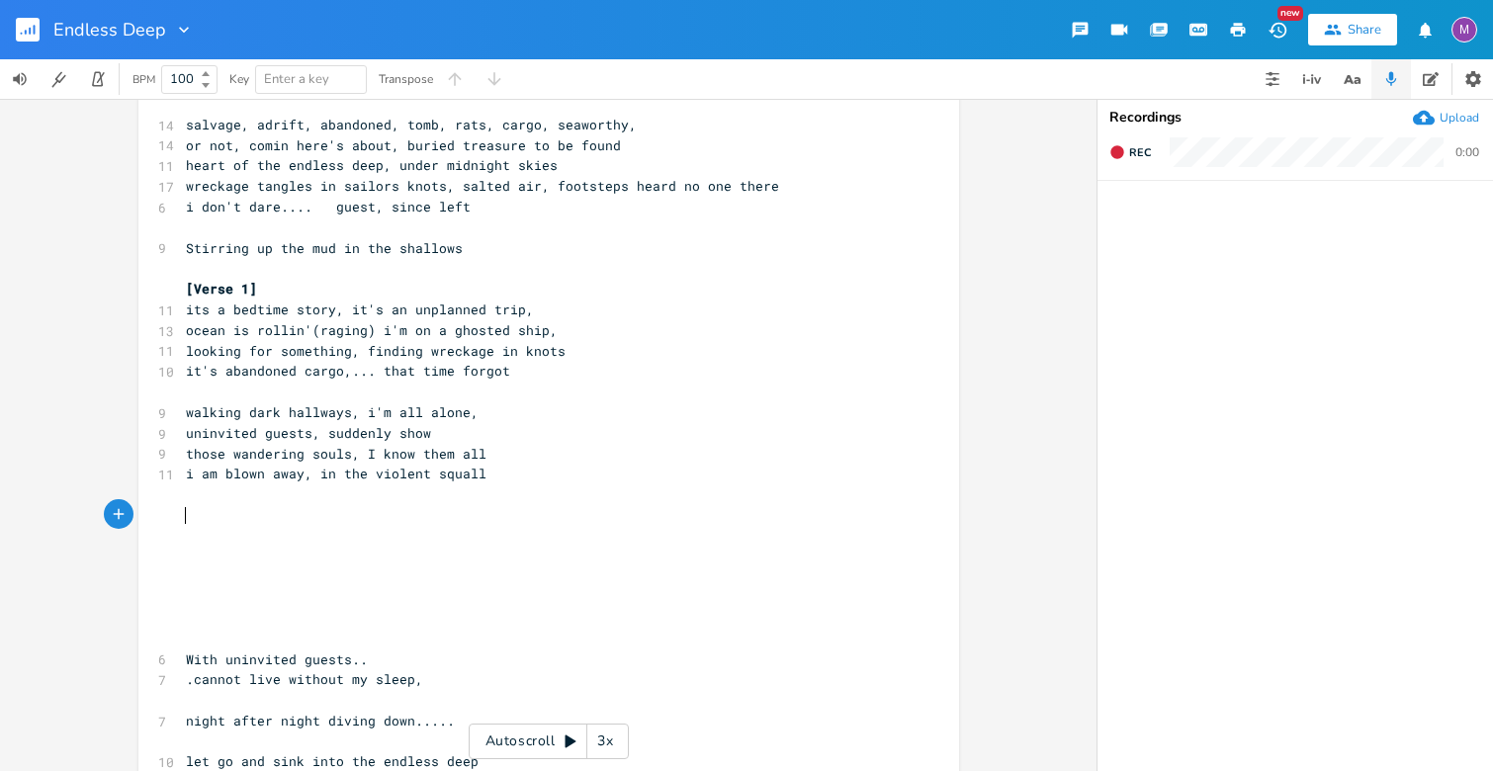
scroll to position [149, 0]
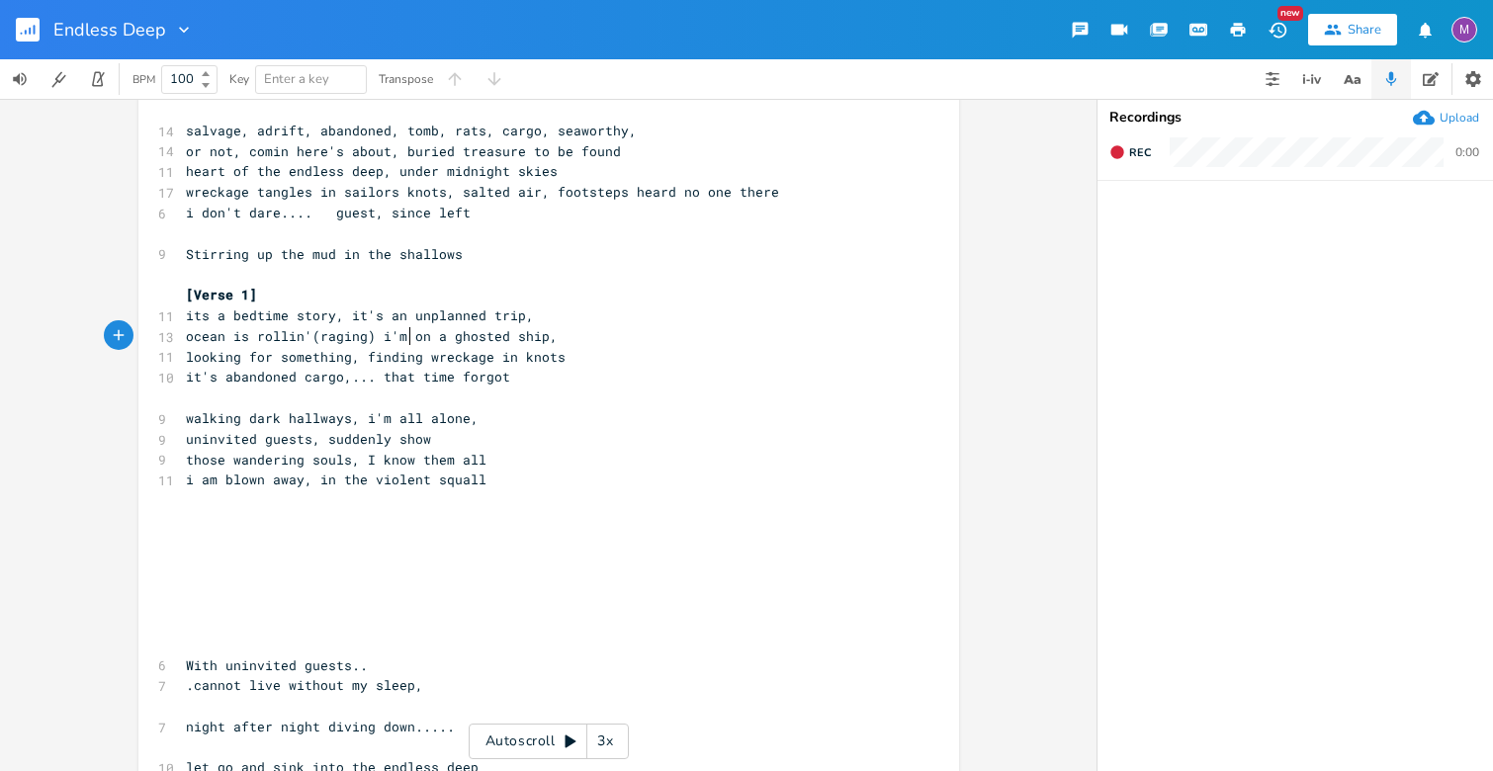
click at [400, 339] on span "ocean is rollin'(raging) i'm on a ghosted ship," at bounding box center [372, 336] width 372 height 18
click at [398, 330] on span "ocean is rollin'(raging) i'm on a ghosted ship," at bounding box center [372, 336] width 372 height 18
click at [378, 438] on span "uninvited guests, suddenly show" at bounding box center [308, 439] width 245 height 18
type textarea "they all"
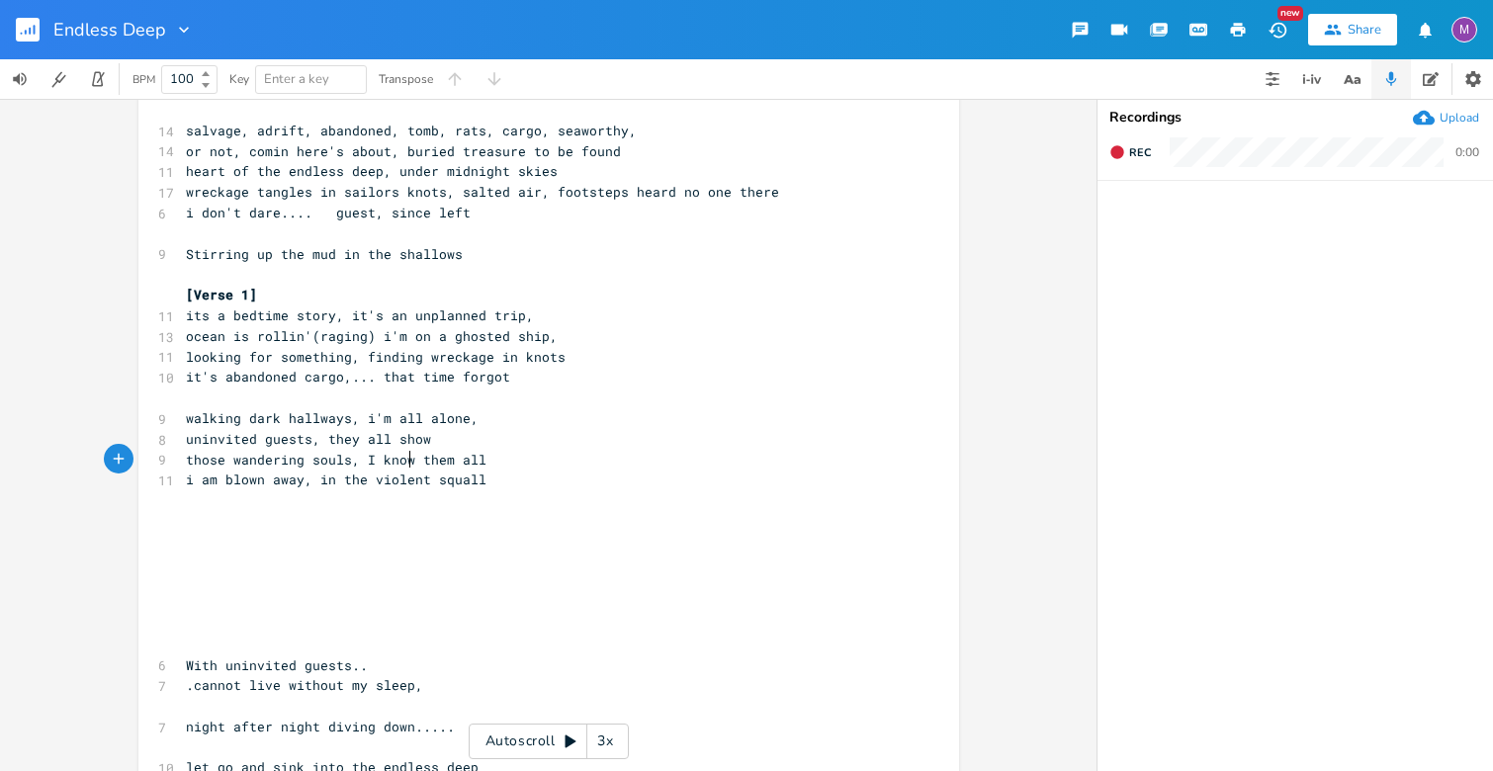
click at [405, 461] on span "those wandering souls, I know them all" at bounding box center [336, 460] width 301 height 18
click at [423, 442] on pre "uninvited guests, they all show" at bounding box center [539, 439] width 714 height 21
type textarea "in"
type textarea "thei"
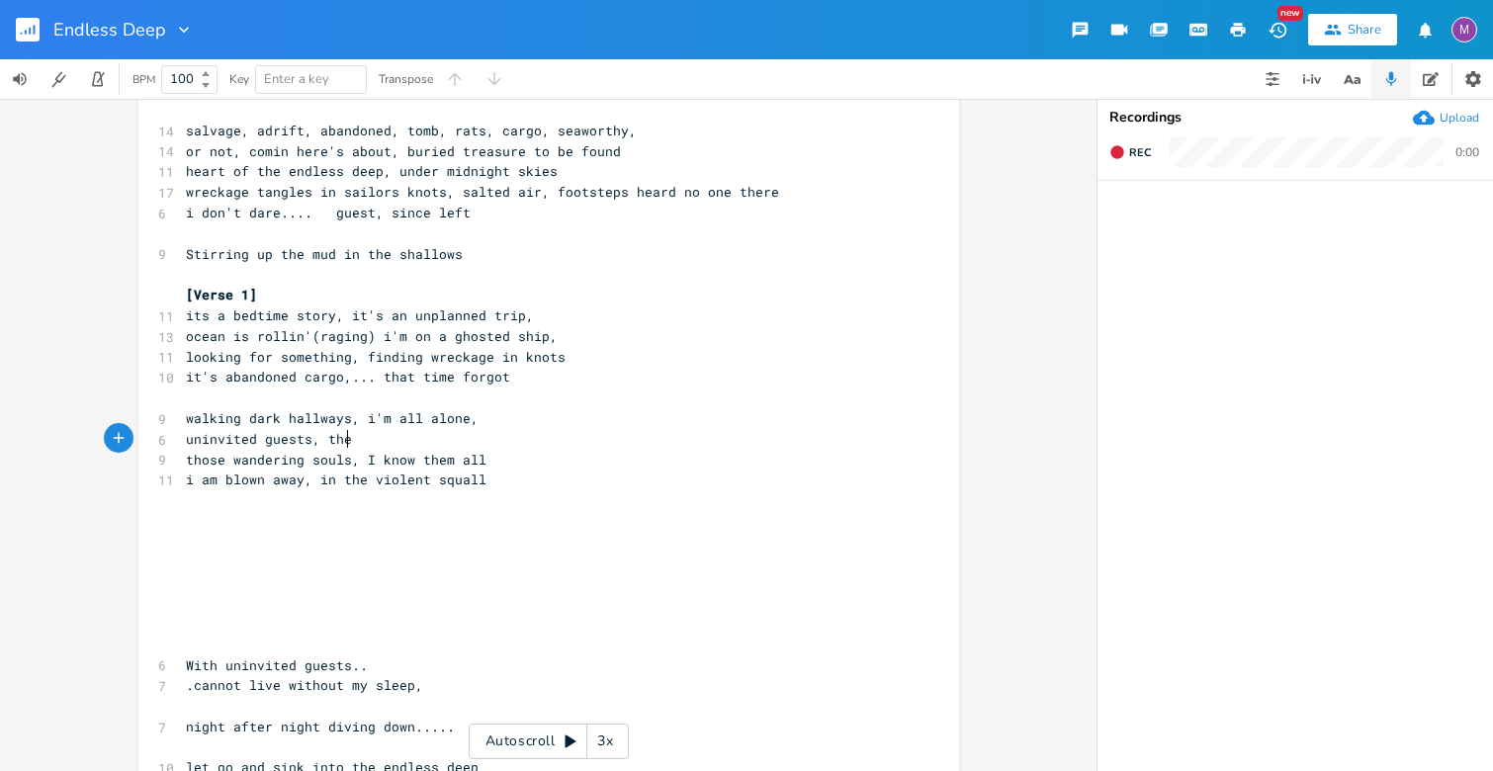
scroll to position [0, 24]
click at [421, 476] on span "i am blown away, in the violent squall" at bounding box center [336, 480] width 301 height 18
type textarea "a violent"
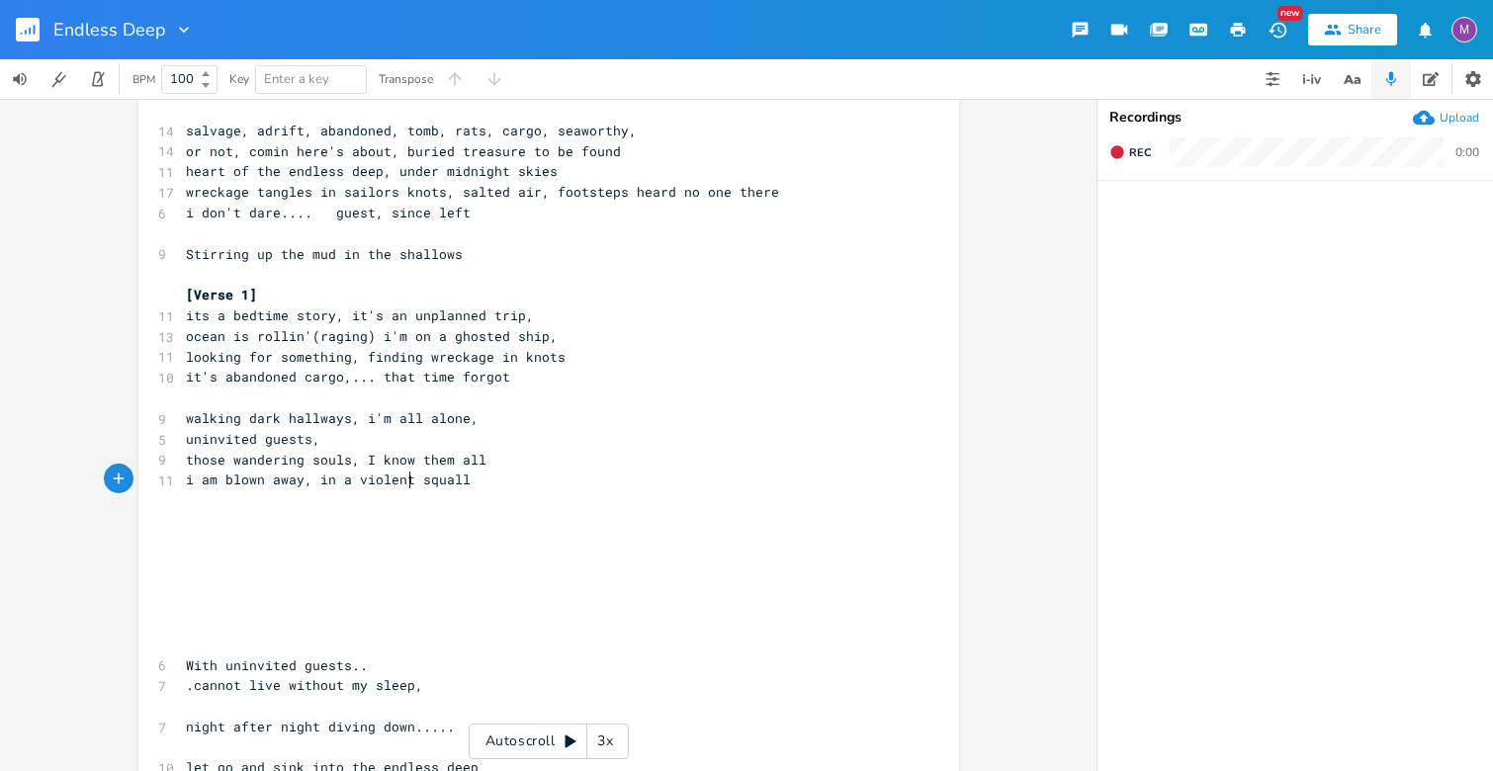
click at [320, 434] on pre "uninvited guests," at bounding box center [539, 439] width 714 height 21
type textarea "those I kn"
type textarea "have"
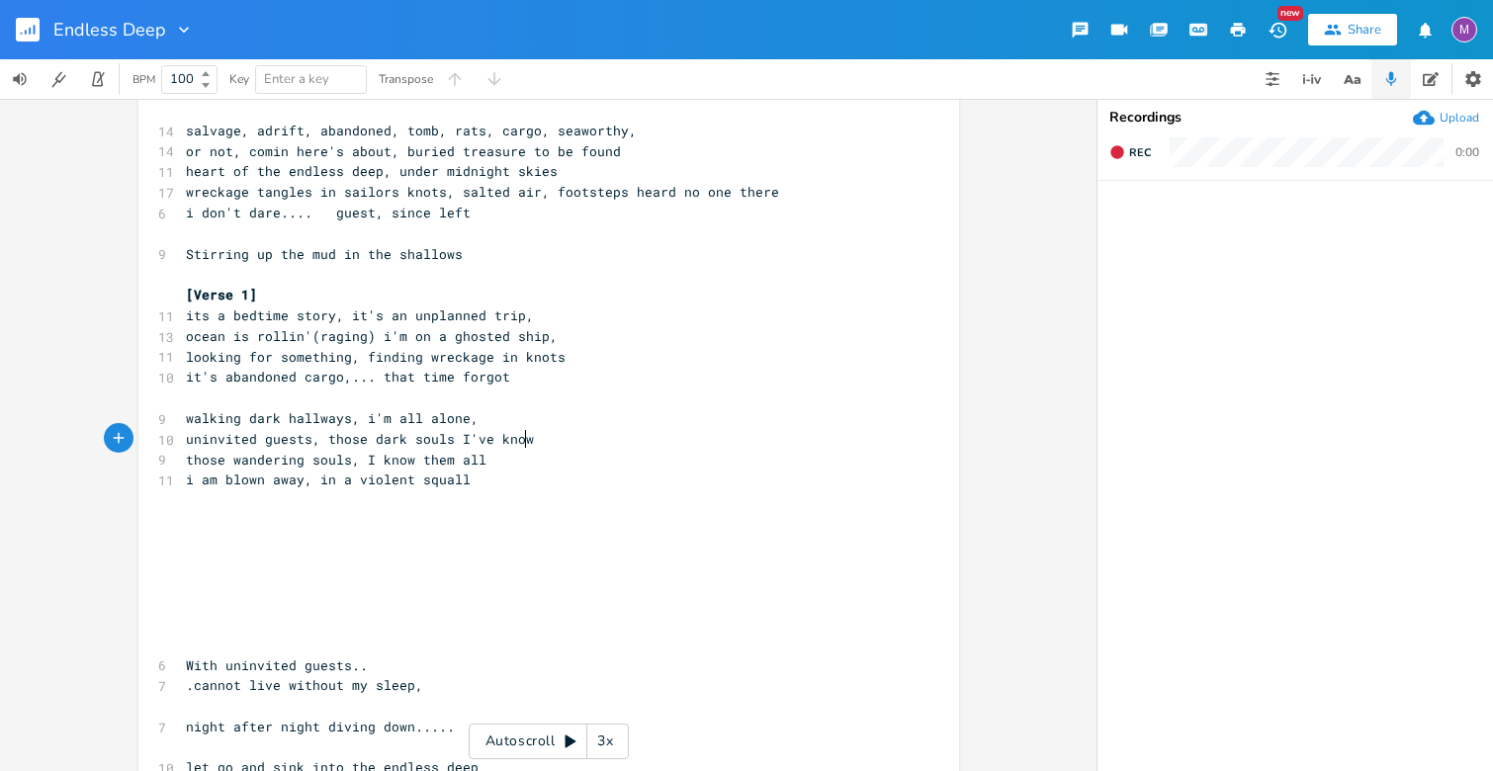
type textarea "e dark souls I've known"
click at [364, 440] on span "uninvited guests, those dark souls I've known" at bounding box center [364, 439] width 356 height 18
click at [343, 463] on span "those wandering souls, I know them all" at bounding box center [336, 460] width 301 height 18
click at [476, 458] on pre "those wandering souls, I know them all" at bounding box center [539, 460] width 714 height 21
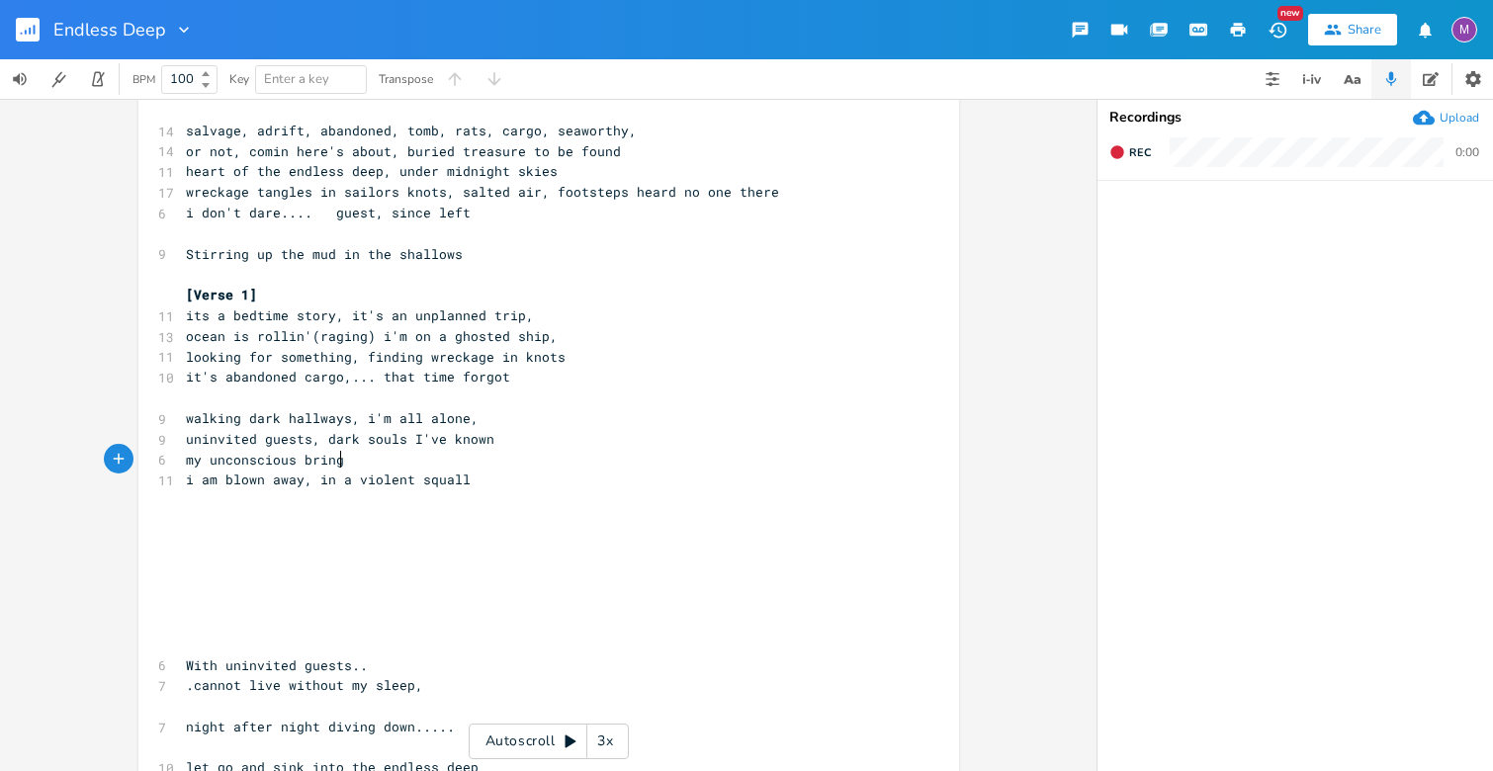
scroll to position [0, 126]
type textarea "my unconscious bringing"
type textarea ","
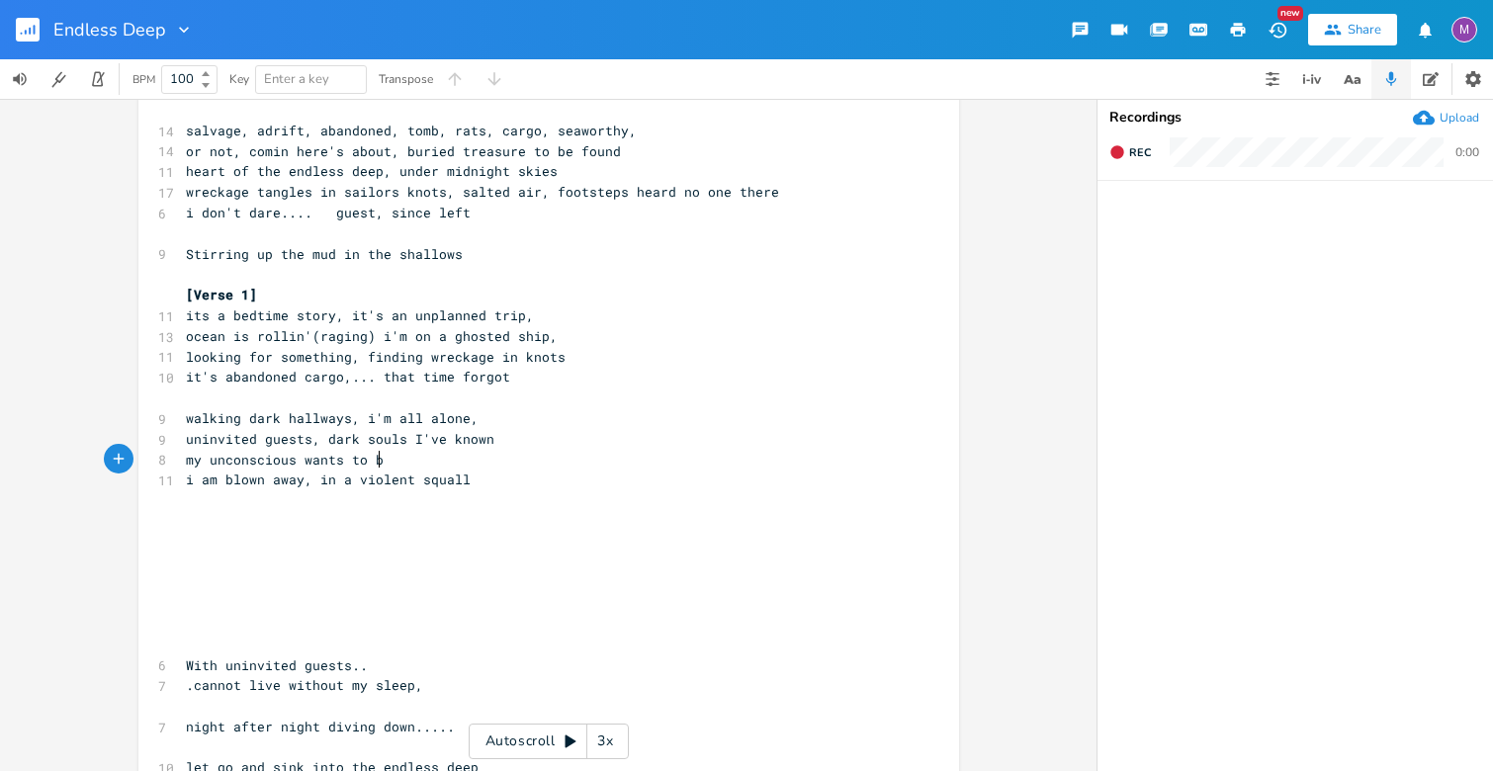
type textarea "wants to be"
type textarea "ring them all"
click at [255, 482] on span "i am blown away, in a violent squall" at bounding box center [328, 480] width 285 height 18
type textarea "swept"
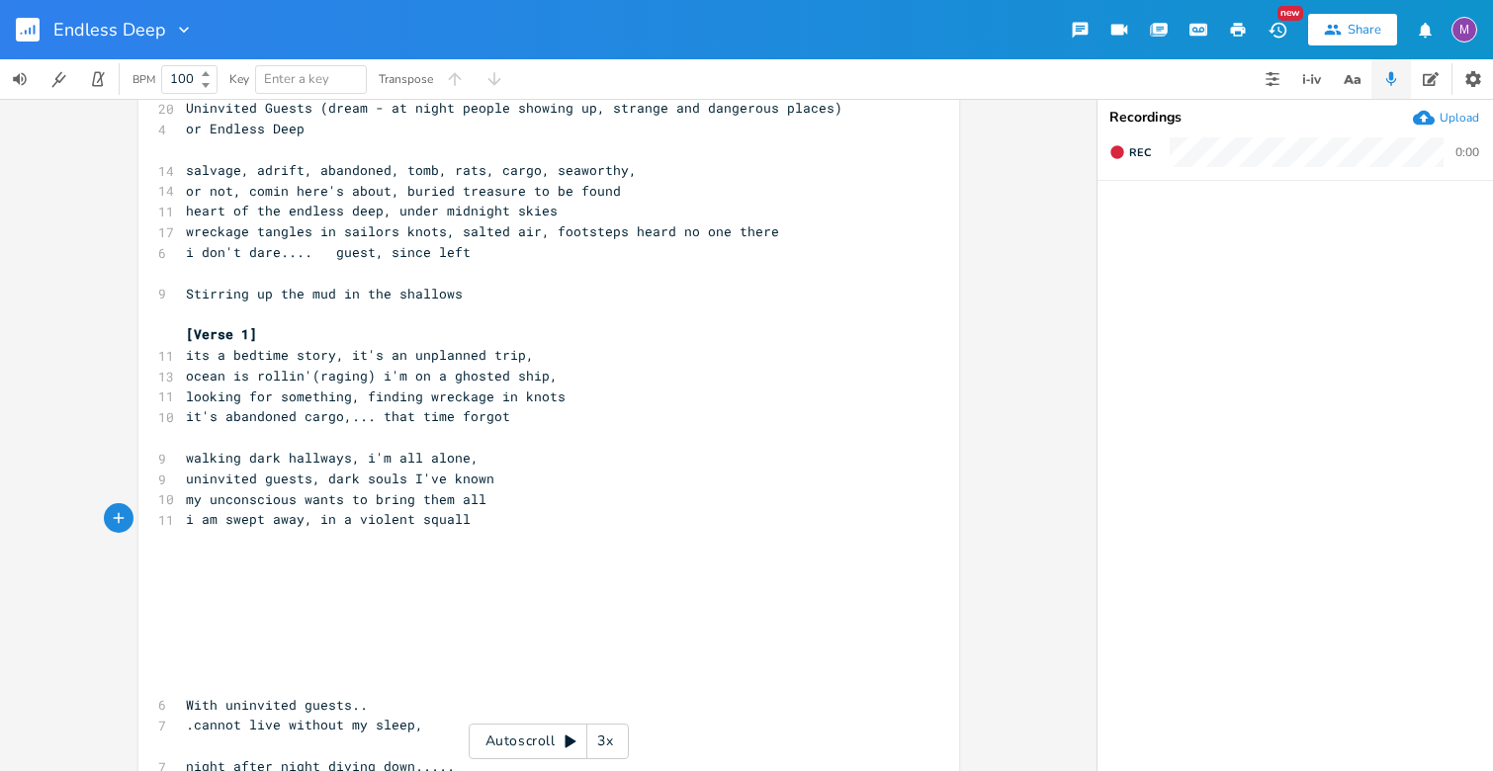
scroll to position [126, 0]
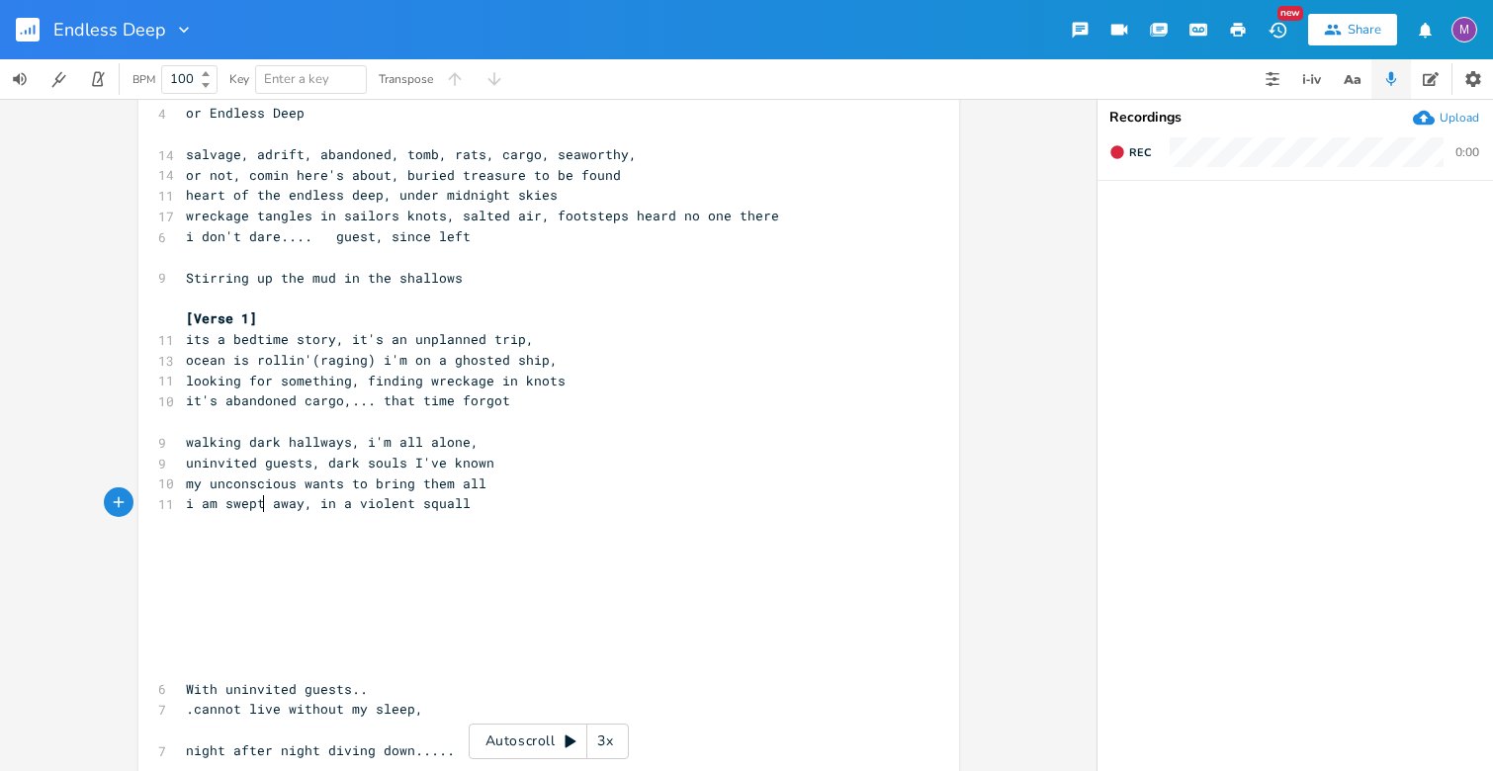
click at [478, 503] on pre "i am swept away, in a violent squall" at bounding box center [539, 503] width 714 height 21
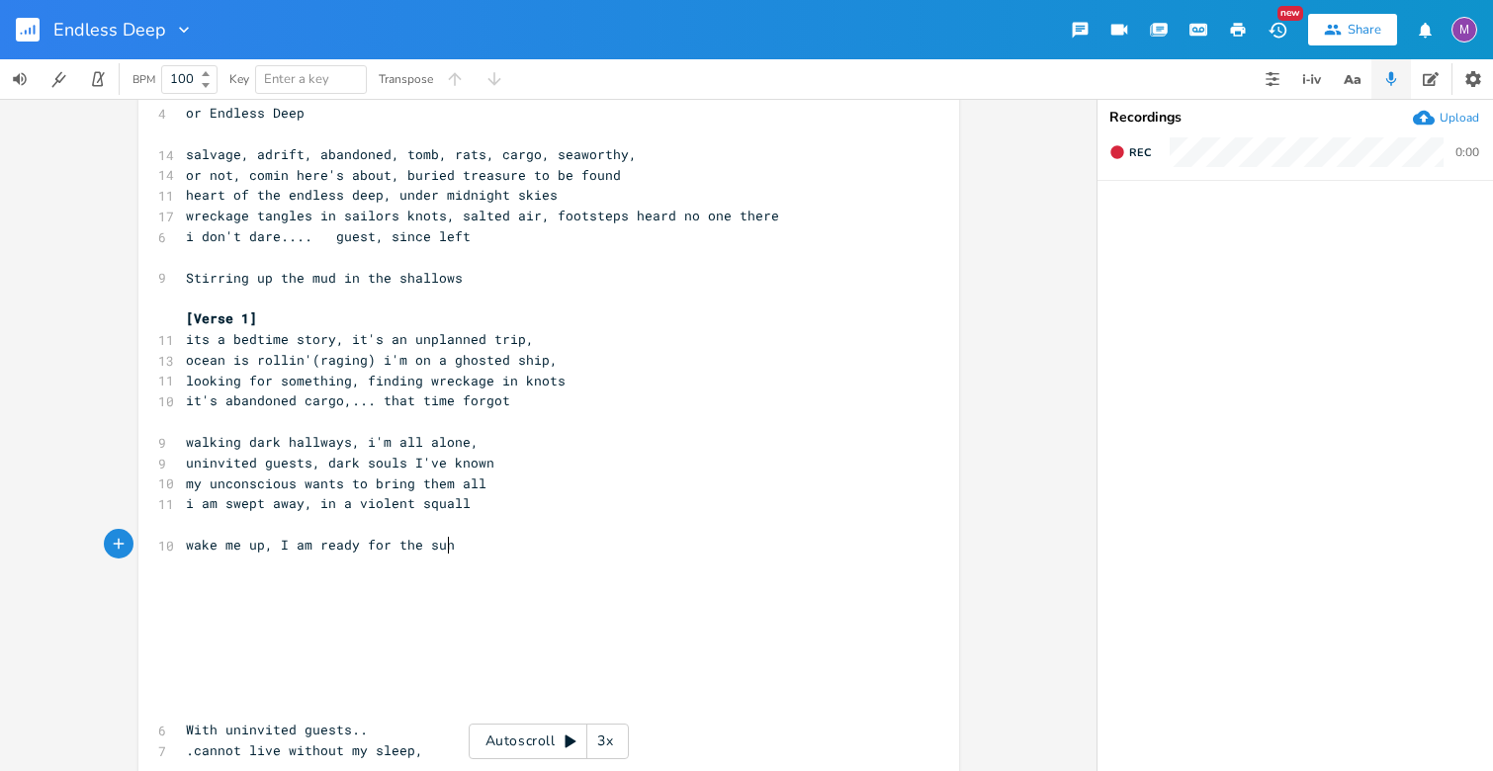
type textarea "wake me up, I am ready for the sun,"
type textarea "the nighttime brings me"
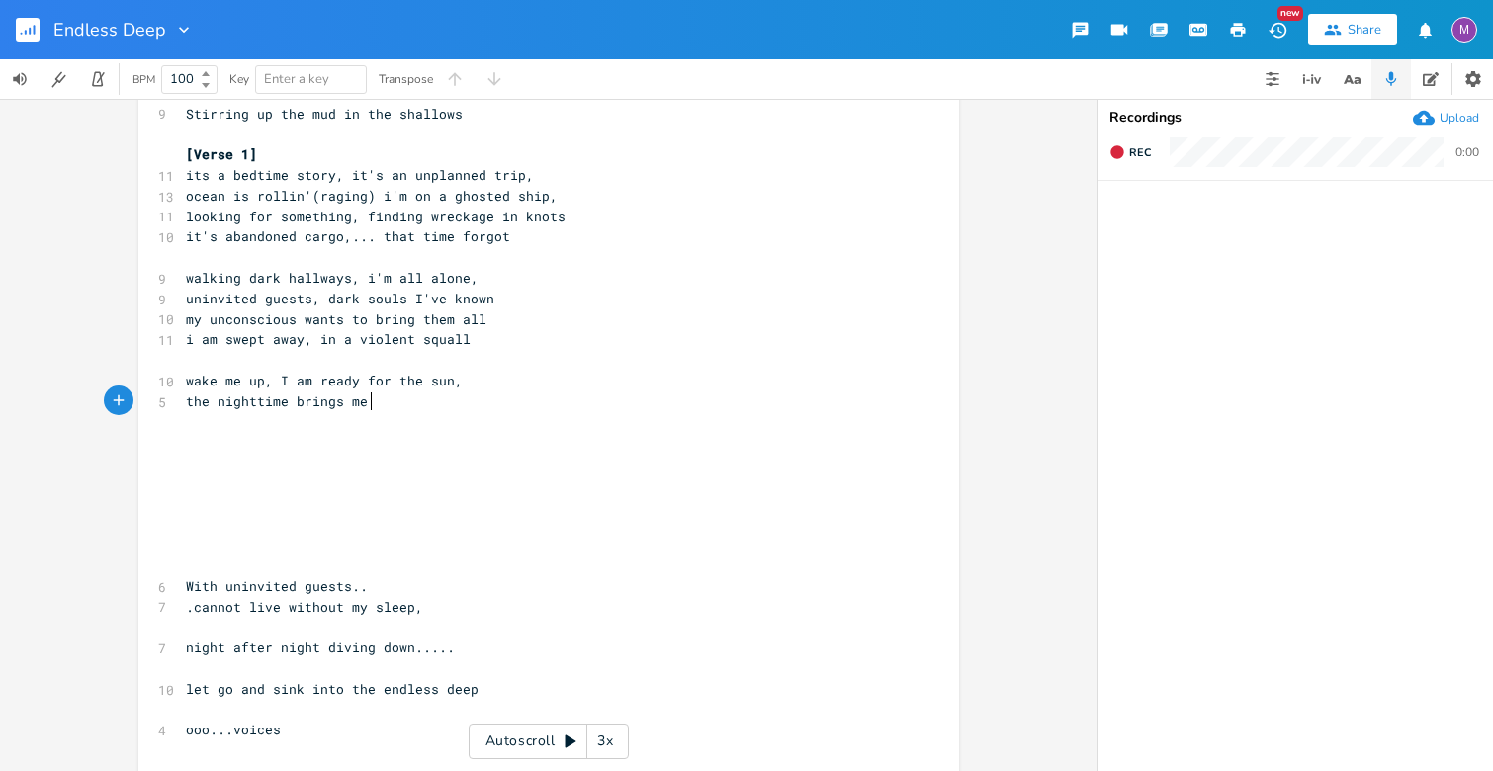
scroll to position [339, 0]
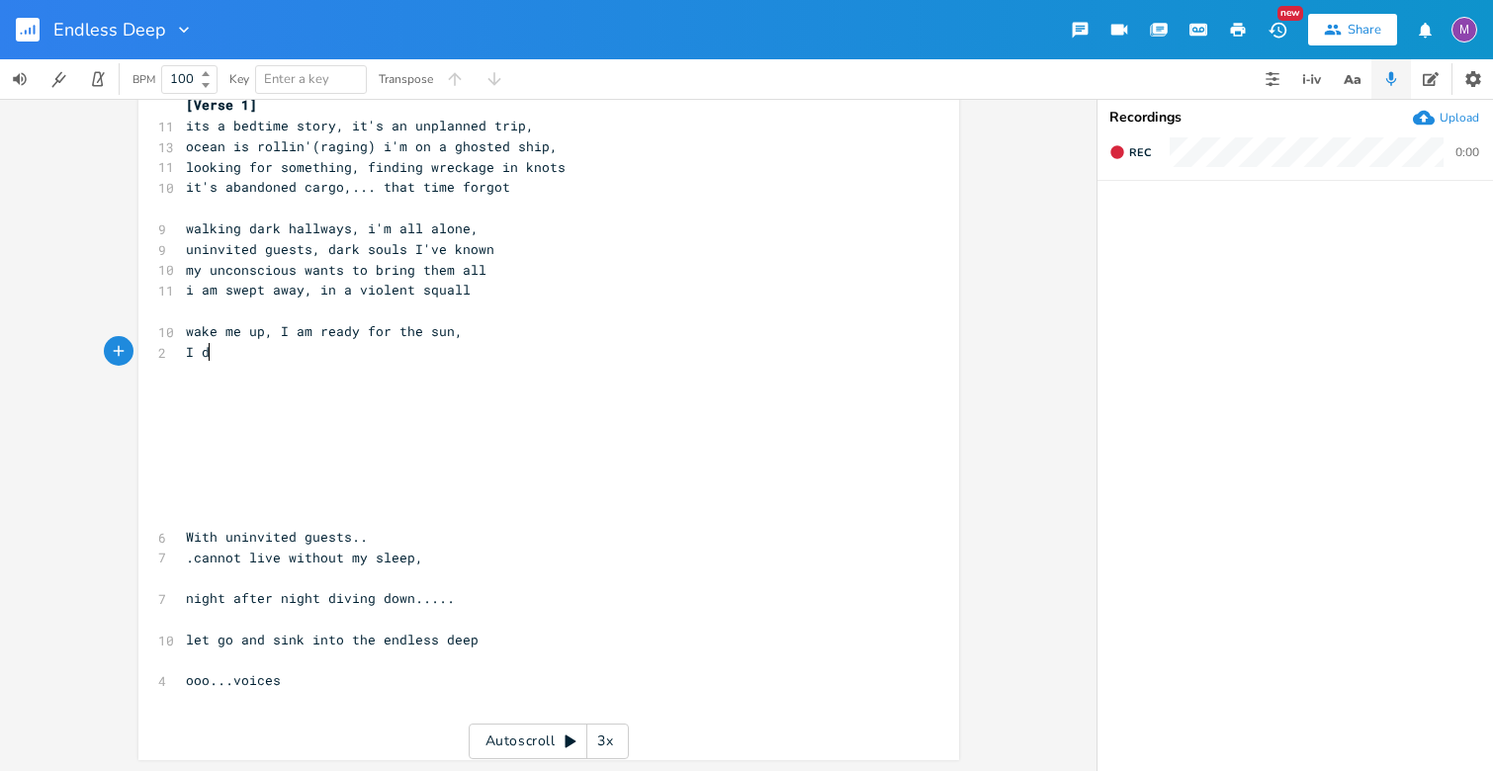
type textarea "I de"
type textarea "read the"
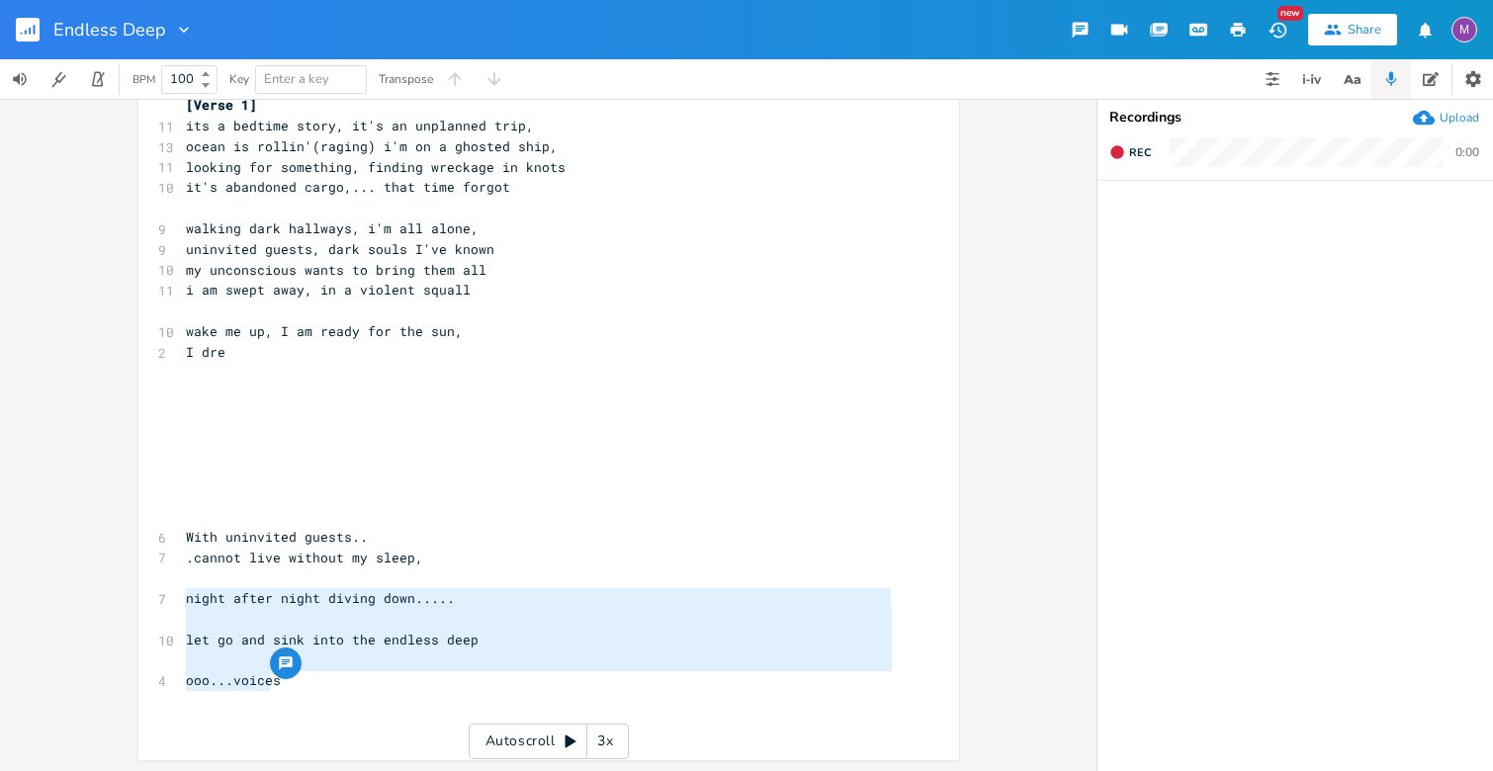
type textarea "night after night diving down..... let go and sink into the endless deep ooo...…"
drag, startPoint x: 265, startPoint y: 674, endPoint x: 174, endPoint y: 583, distance: 128.6
click at [174, 584] on div "night after night diving down..... let go and sink into the endless deep ooo...…" at bounding box center [548, 266] width 821 height 989
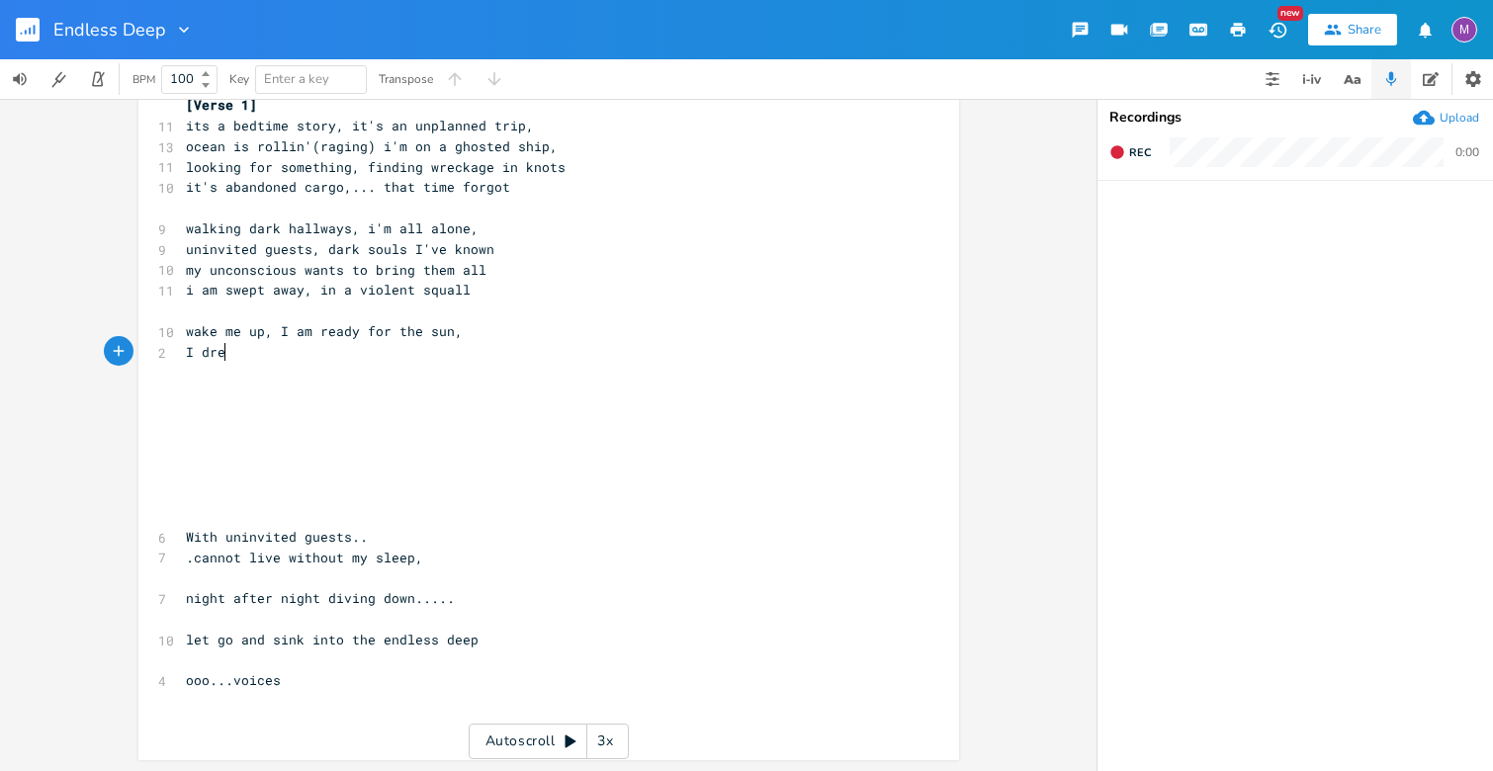
click at [258, 347] on pre "I dre" at bounding box center [539, 352] width 714 height 21
type textarea "know I cannot lie wi"
type textarea "ve without my slee"
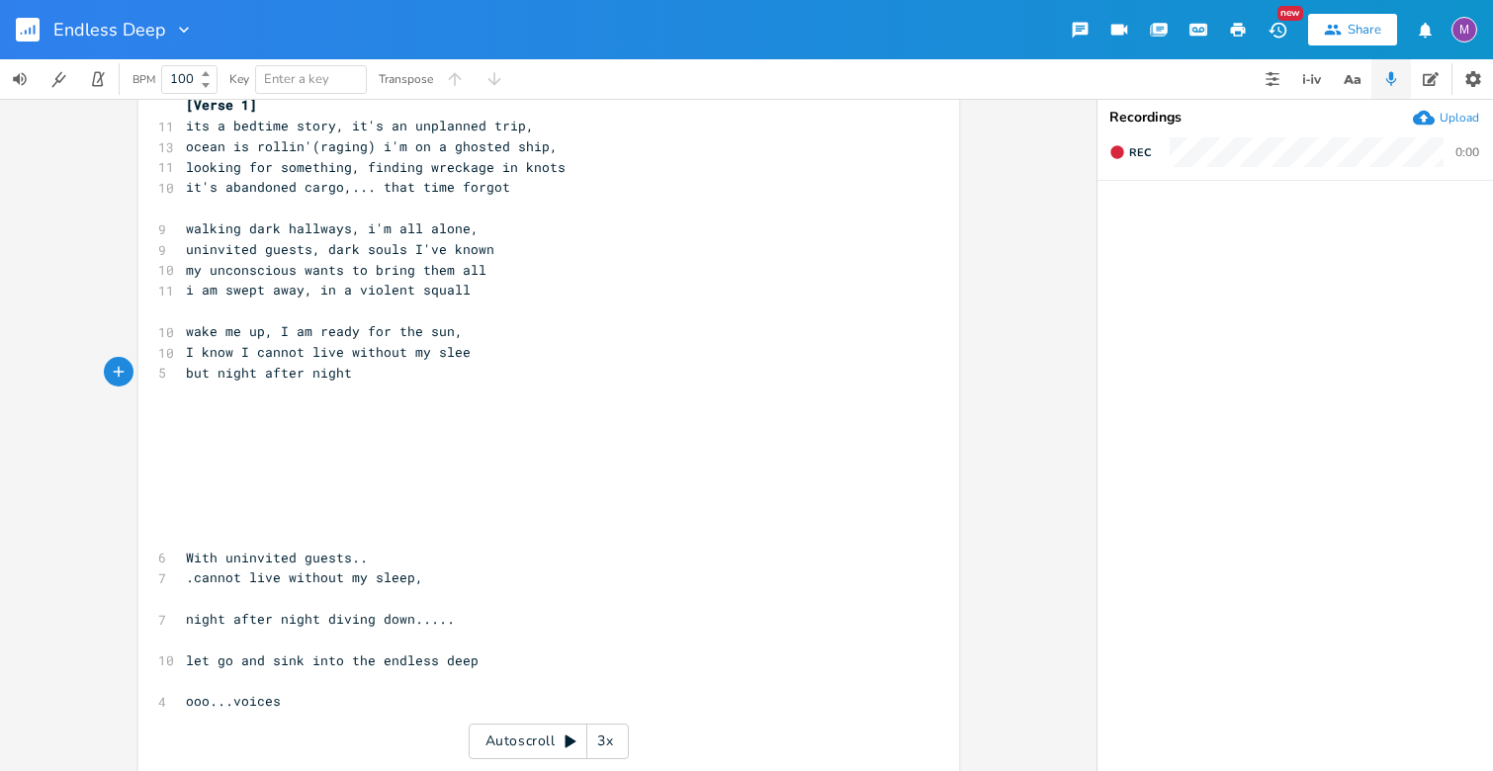
type textarea "but night after night"
type textarea ", dirv"
type textarea "ving down"
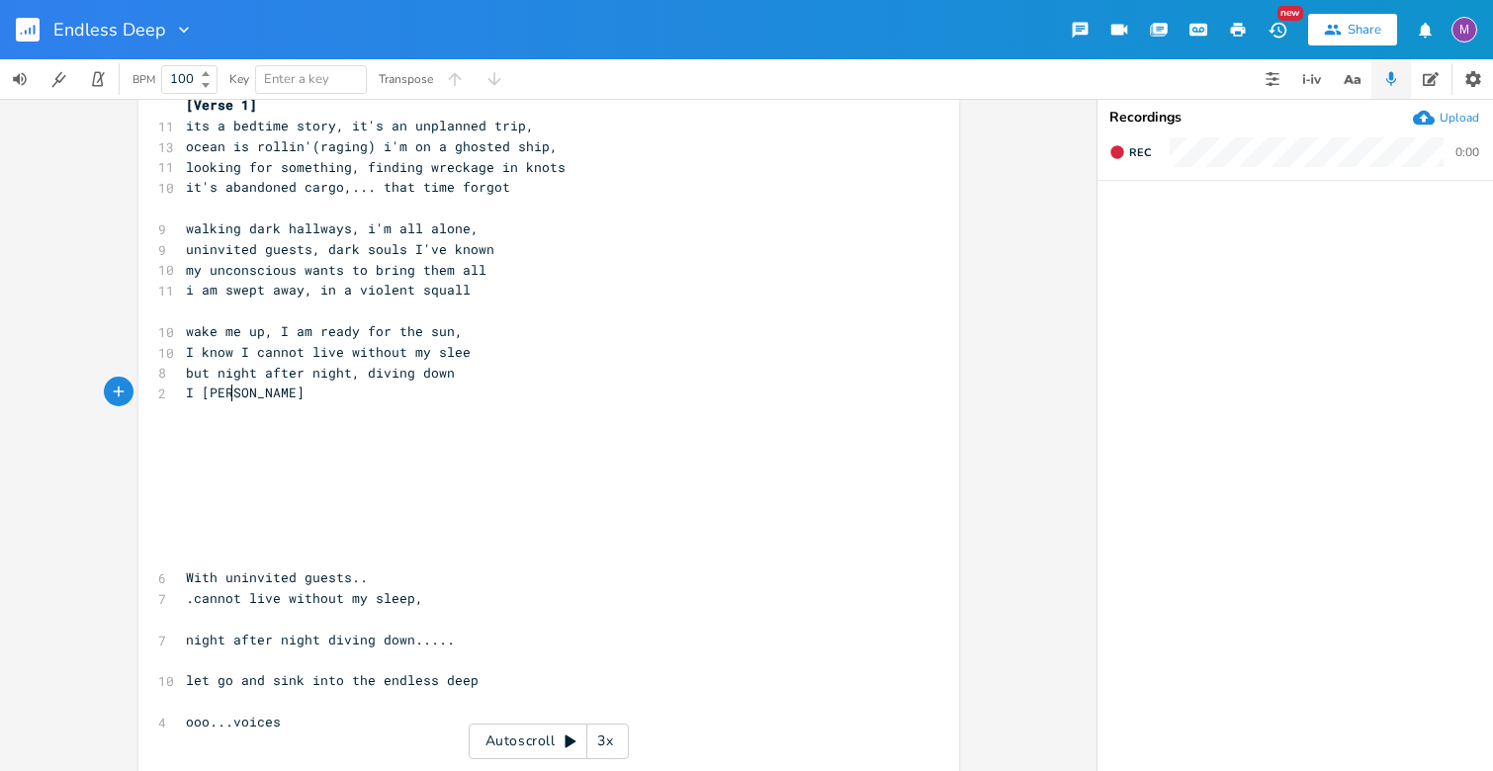
type textarea "I [PERSON_NAME]'"
type textarea "lp"
type textarea "ot help myself fu"
type textarea "rom sinking"
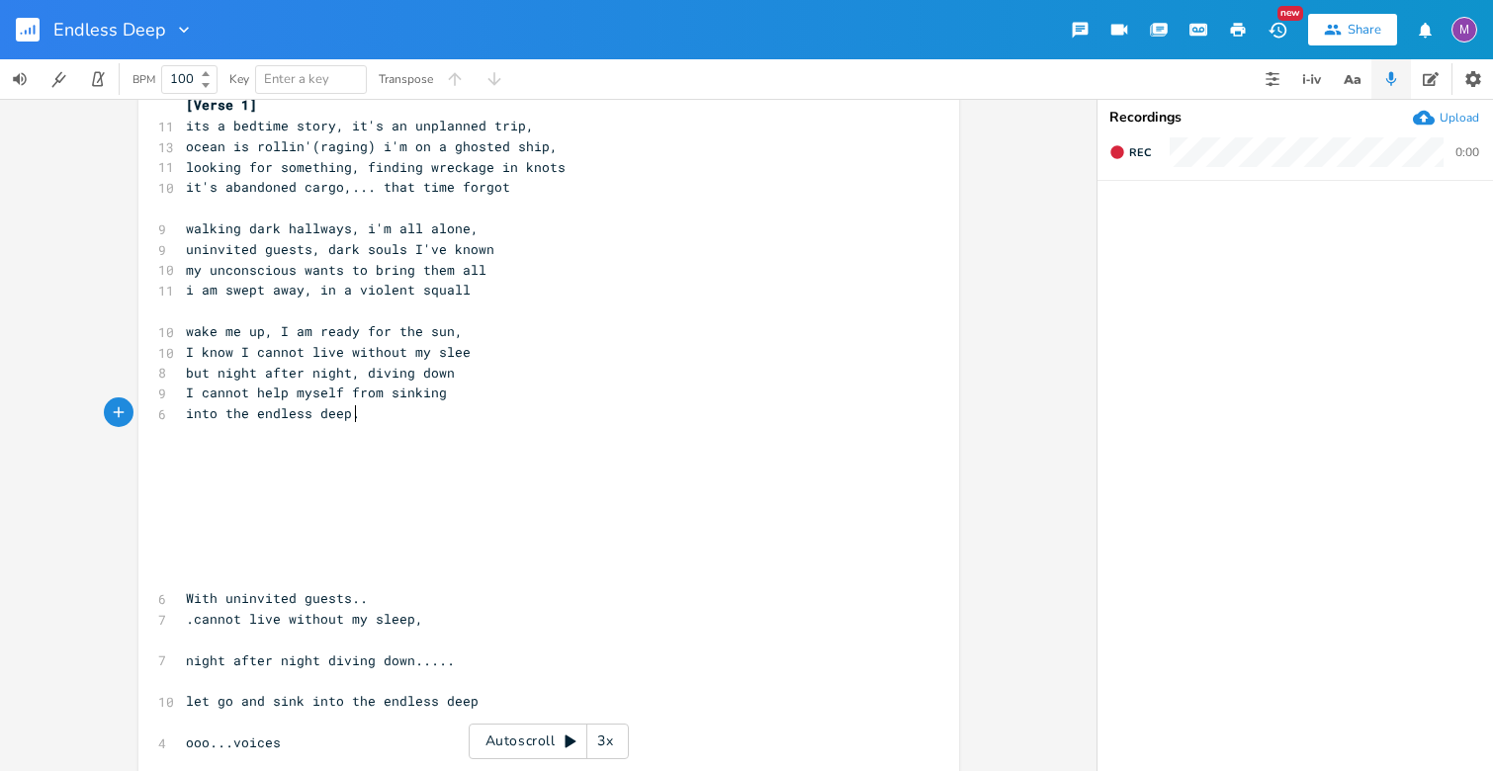
type textarea "into the endless deep."
click at [433, 396] on span "I cannot help myself from sinking" at bounding box center [316, 393] width 261 height 18
click at [182, 388] on pre "I cannot help myself from sink" at bounding box center [539, 393] width 714 height 21
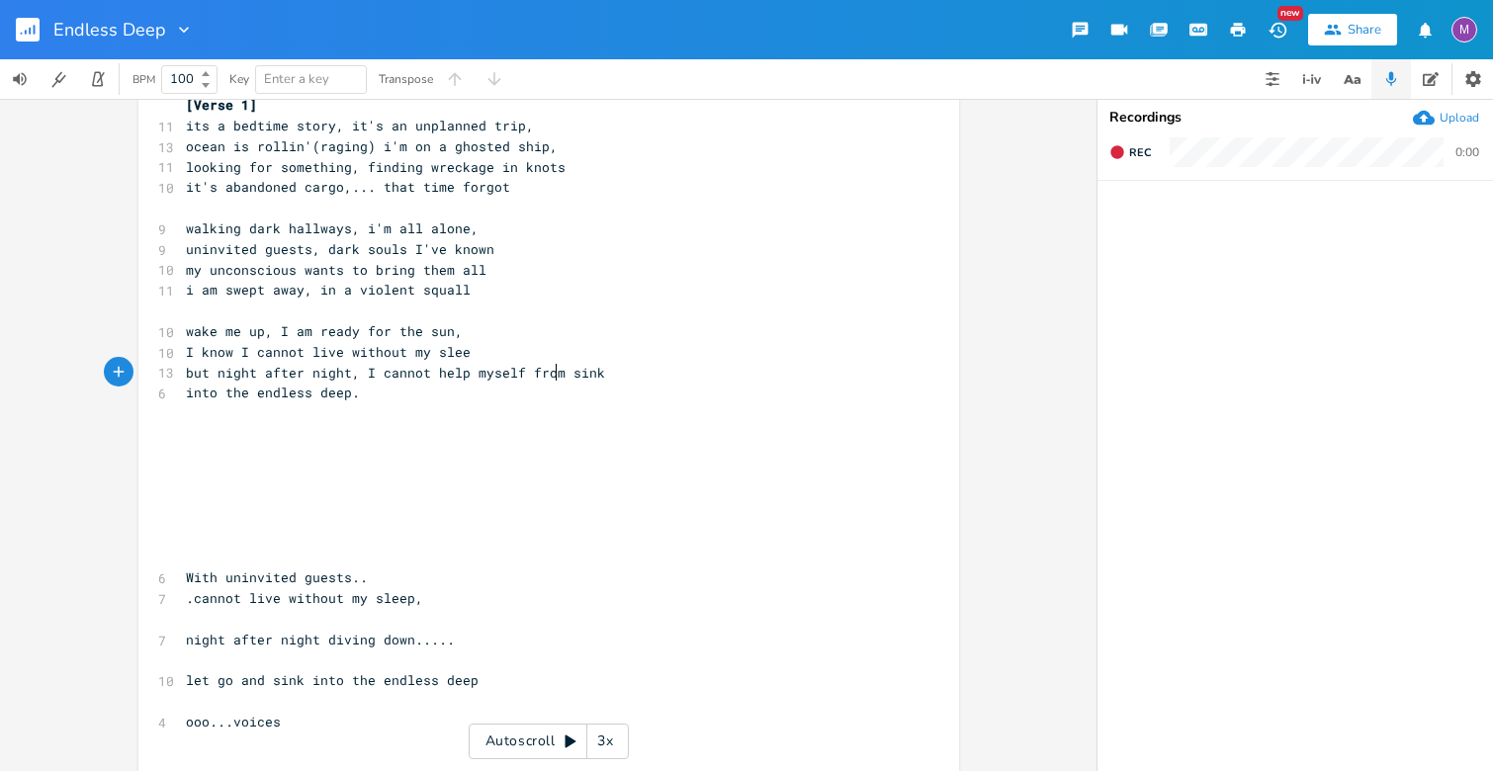
click at [554, 372] on span "but night after night, I cannot help myself from sink" at bounding box center [395, 373] width 419 height 18
type textarea "but"
click at [378, 414] on pre "​" at bounding box center [539, 413] width 714 height 21
click at [300, 399] on span "into the endless deep." at bounding box center [273, 393] width 174 height 18
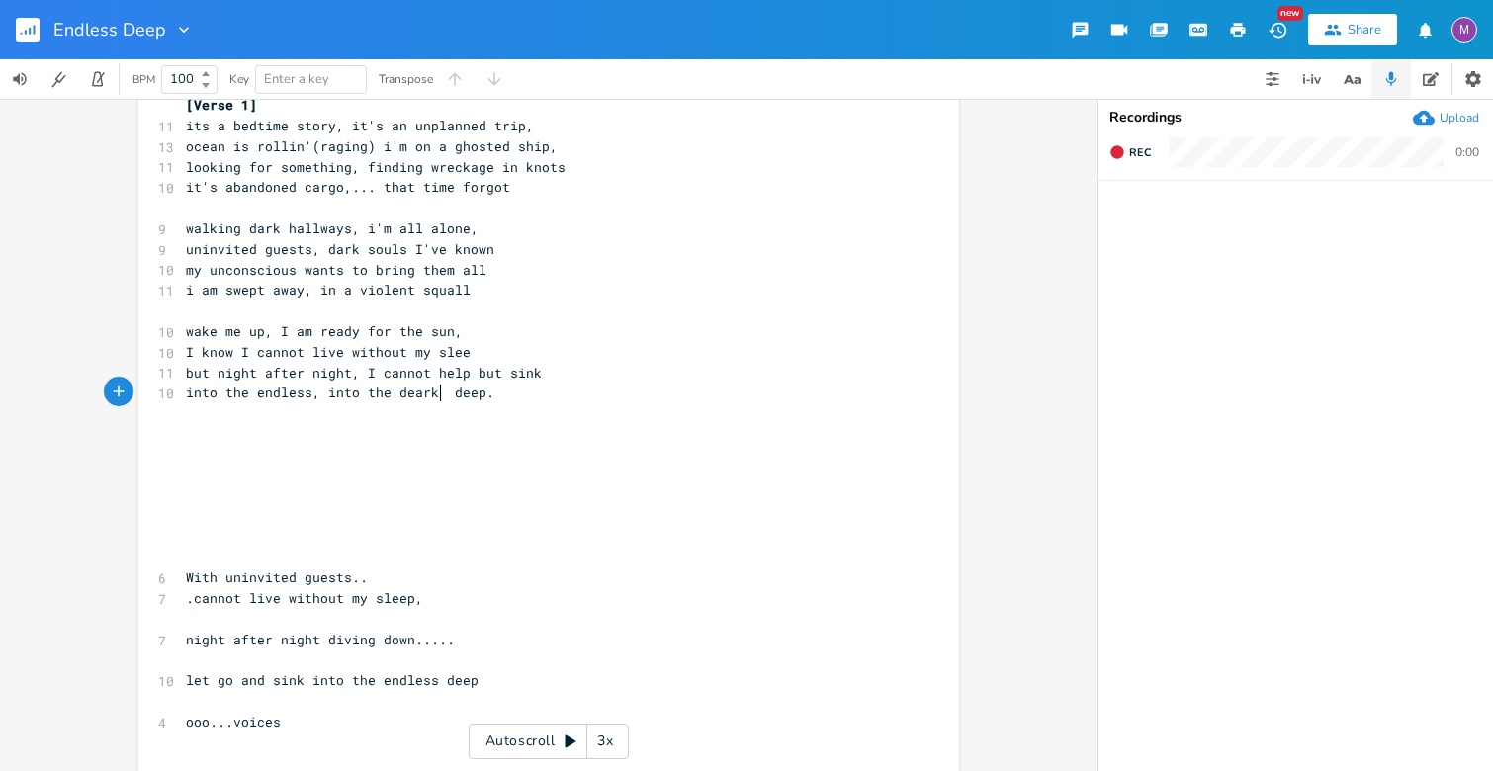
scroll to position [0, 96]
type textarea ", into the deark a"
type textarea "ark and endless"
click at [453, 335] on pre "wake me up, I am ready for the sun," at bounding box center [539, 331] width 714 height 21
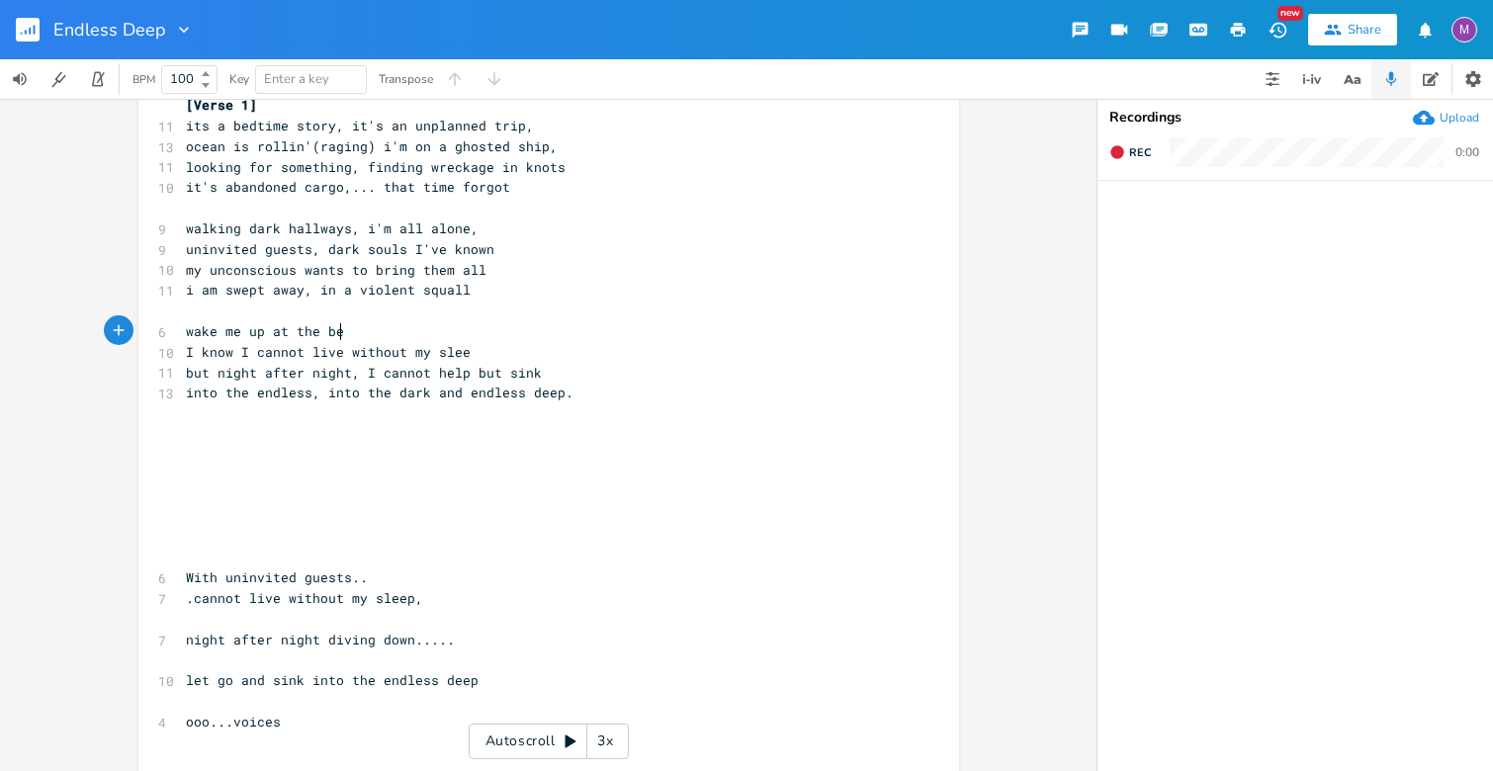
type textarea "p at the bea"
type textarea "reak of [PERSON_NAME]"
click at [460, 346] on pre "I know I cannot live without my slee" at bounding box center [539, 352] width 714 height 21
type textarea "p"
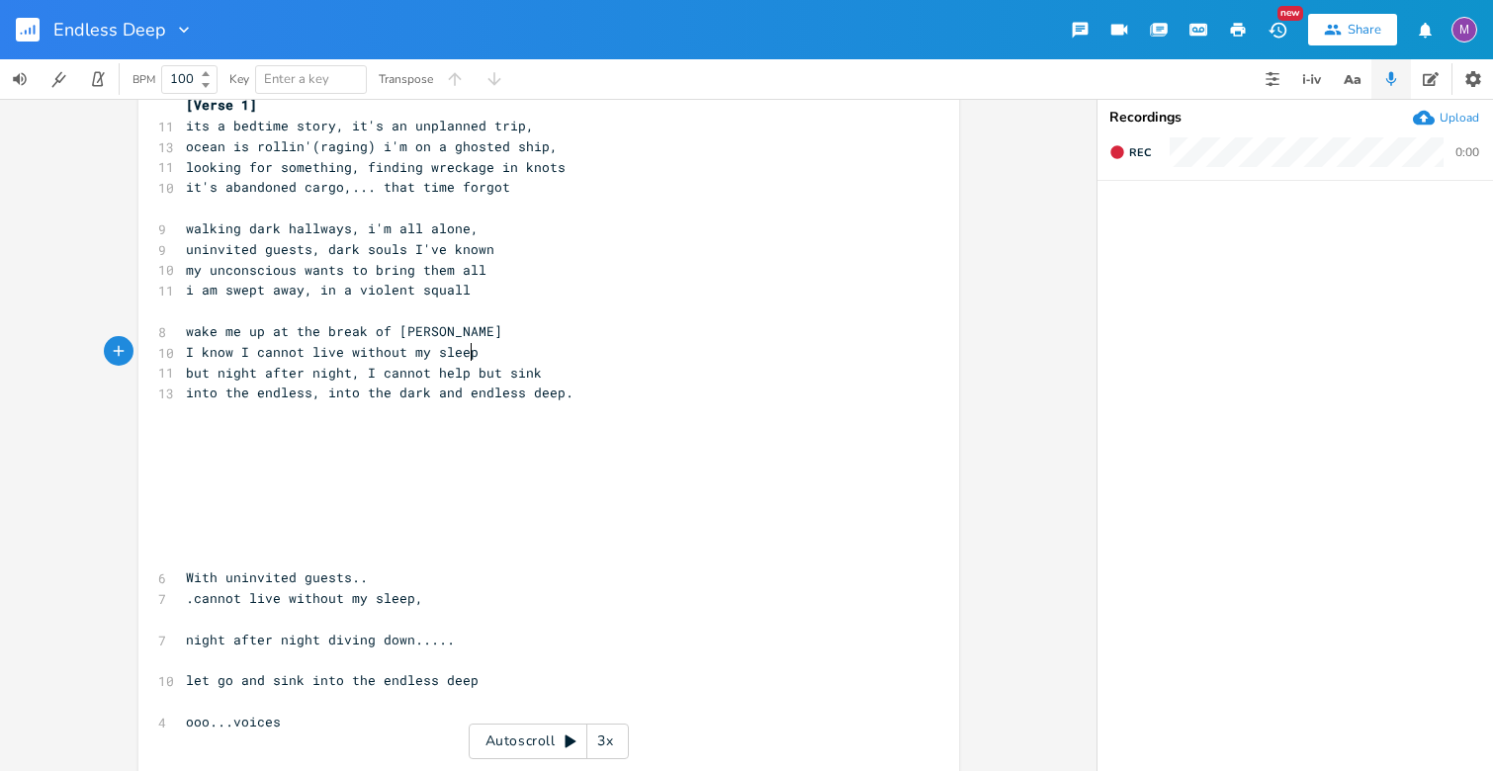
scroll to position [0, 7]
click at [424, 351] on span "I know I cannot live without my sleep" at bounding box center [332, 352] width 293 height 18
click at [467, 353] on pre "I know I cannot live without my sleep" at bounding box center [539, 352] width 714 height 21
type textarea "dp"
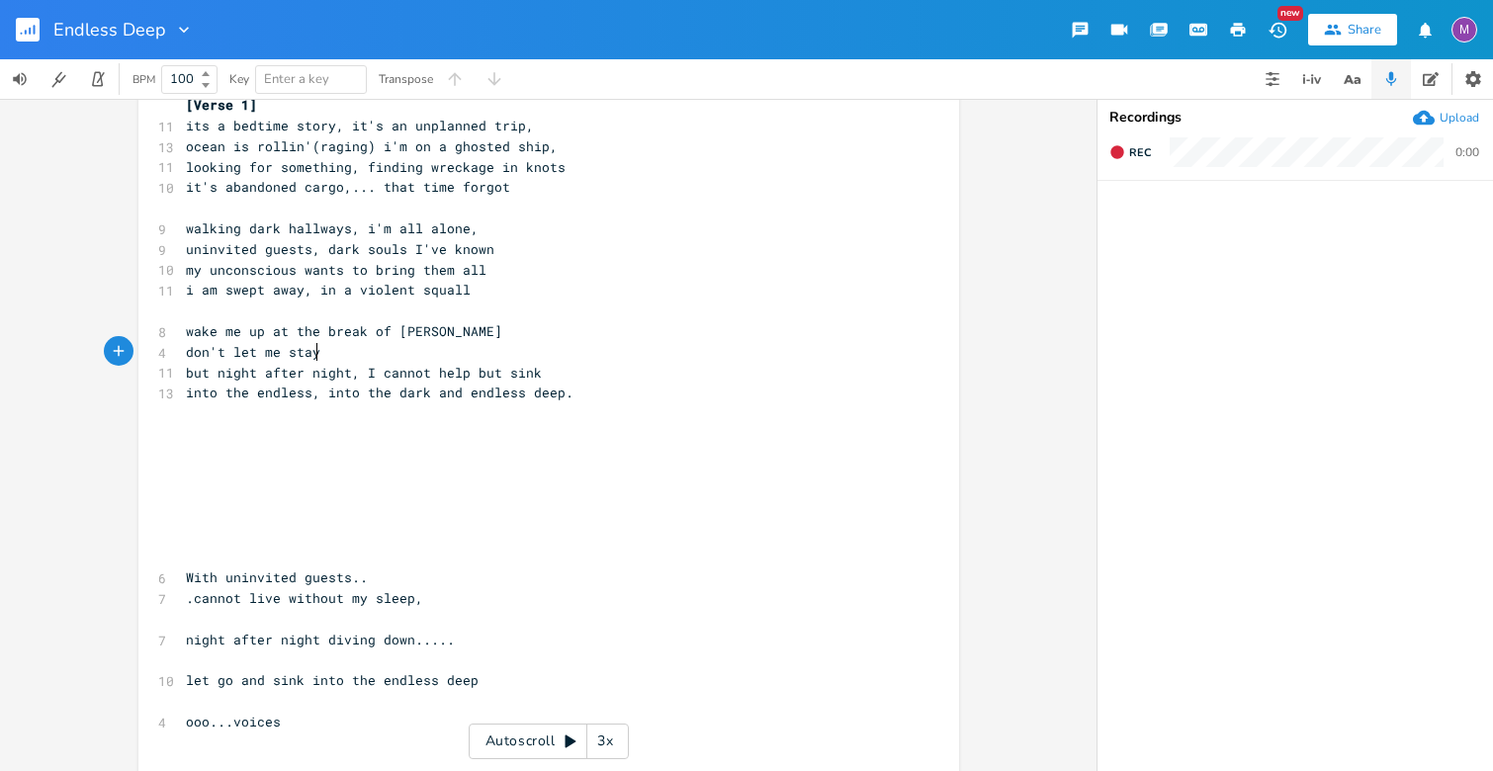
type textarea "on't let me stay"
type textarea "leep more than"
type textarea "for too long"
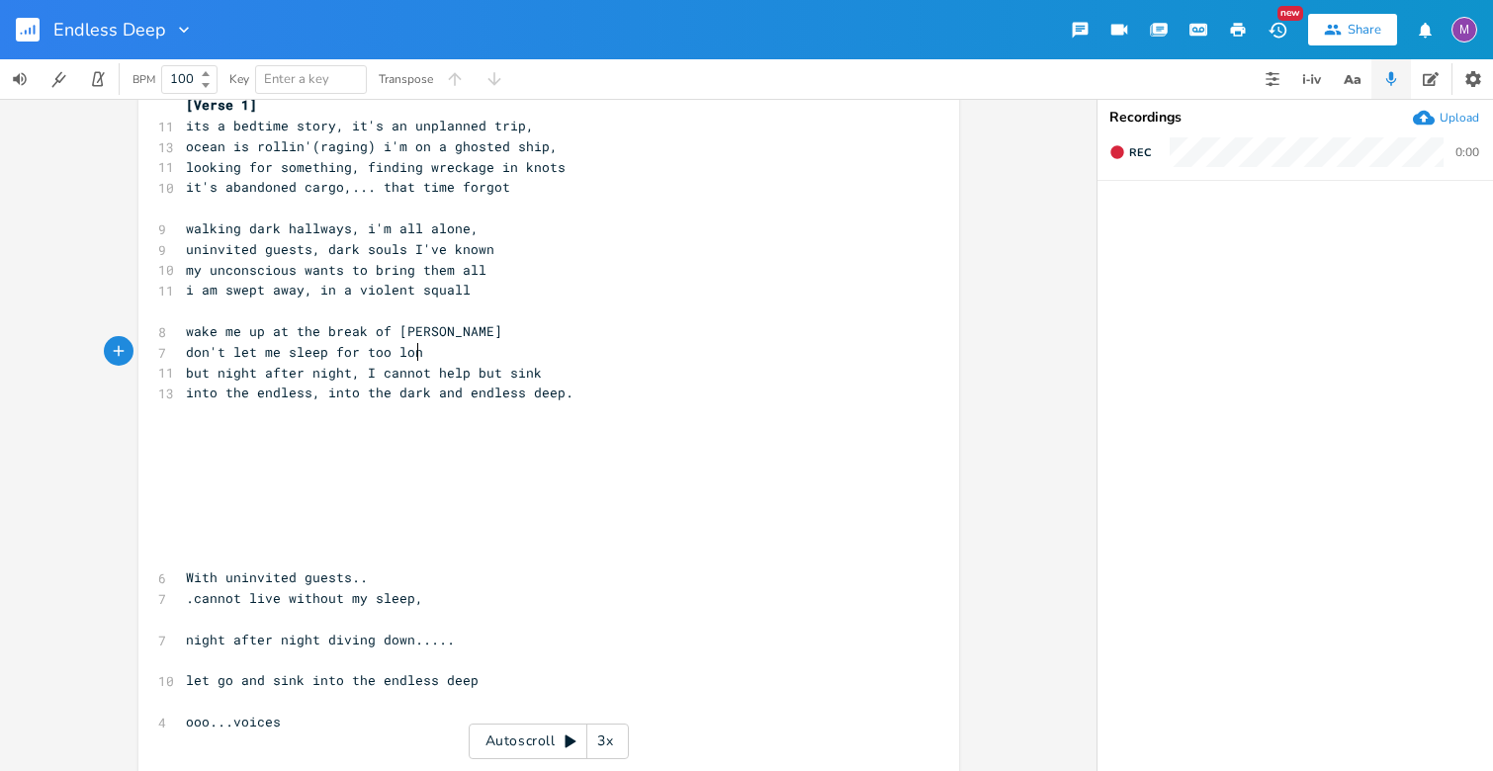
scroll to position [0, 66]
click at [209, 373] on span "but night after night, I cannot help but sink" at bounding box center [364, 373] width 356 height 18
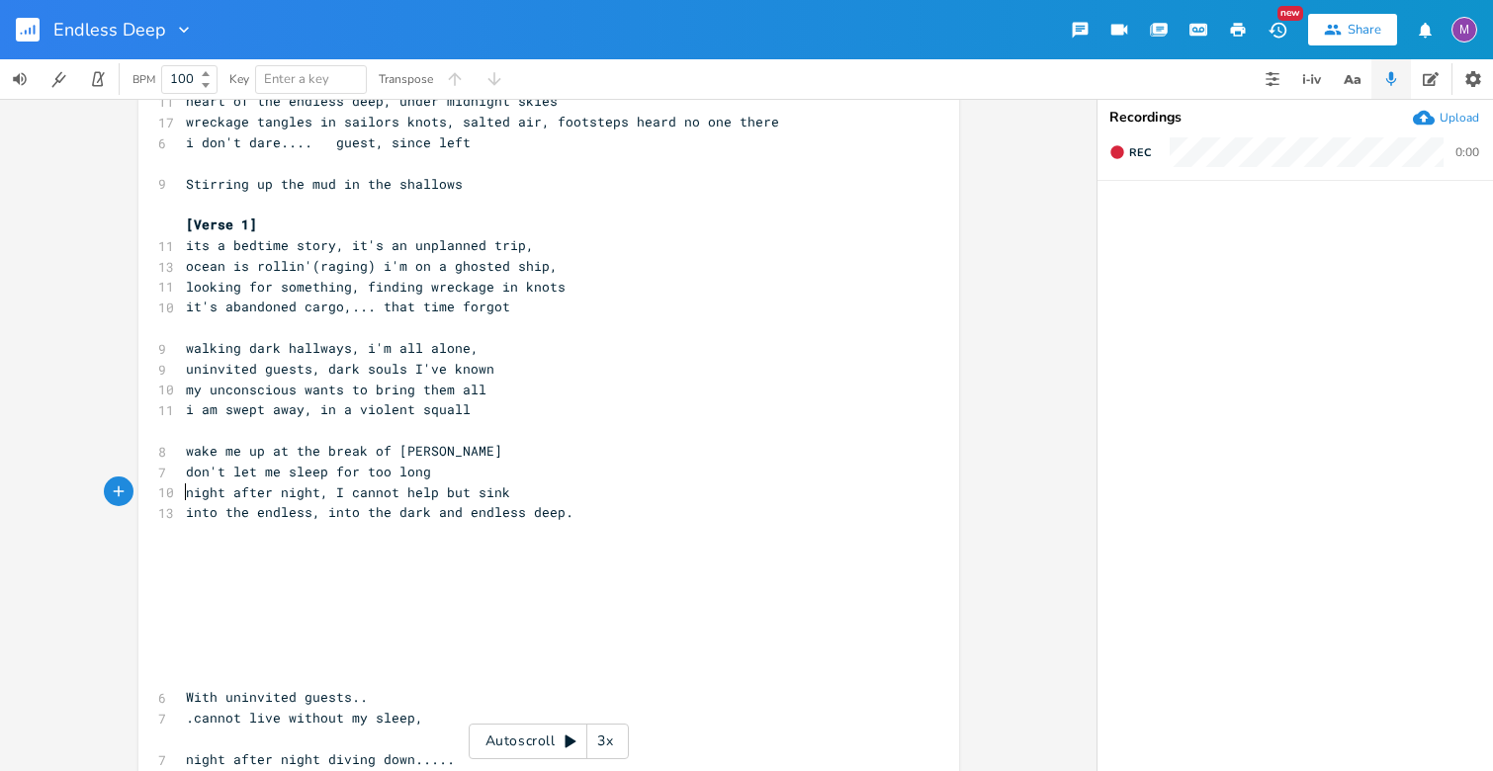
scroll to position [214, 0]
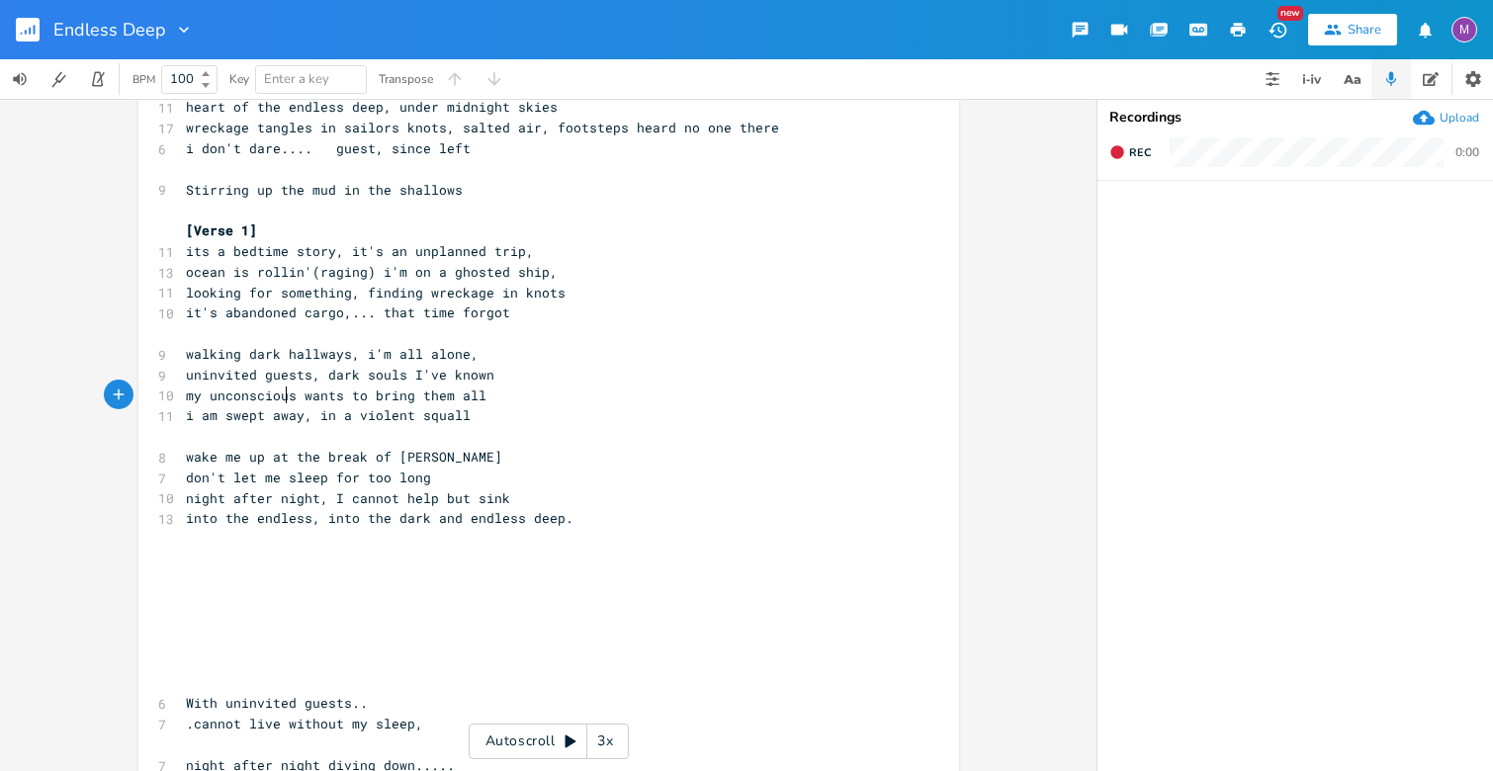
click at [284, 394] on span "my unconscious wants to bring them all" at bounding box center [336, 396] width 301 height 18
type textarea "what is it i"
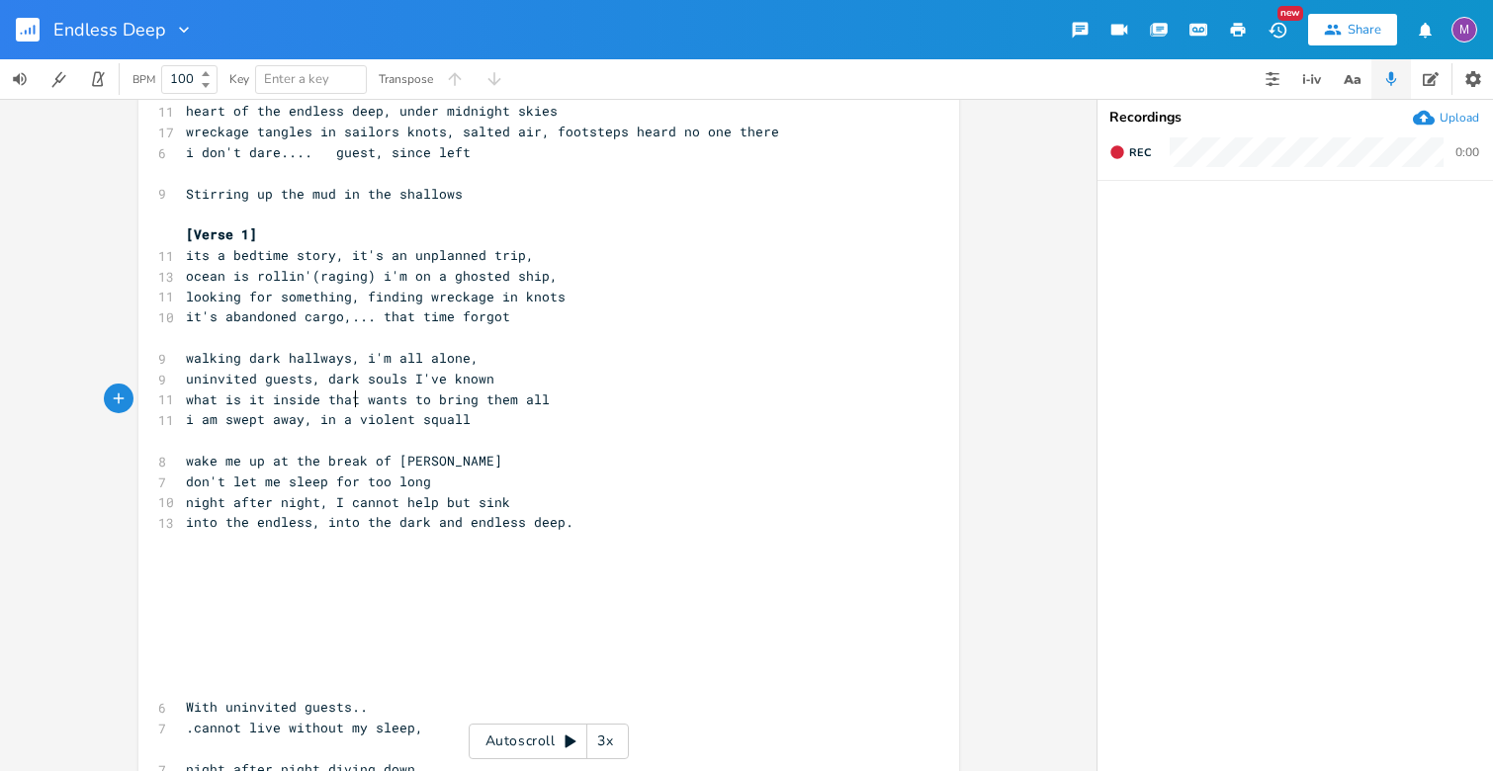
type textarea "inside that"
